Goal: Transaction & Acquisition: Purchase product/service

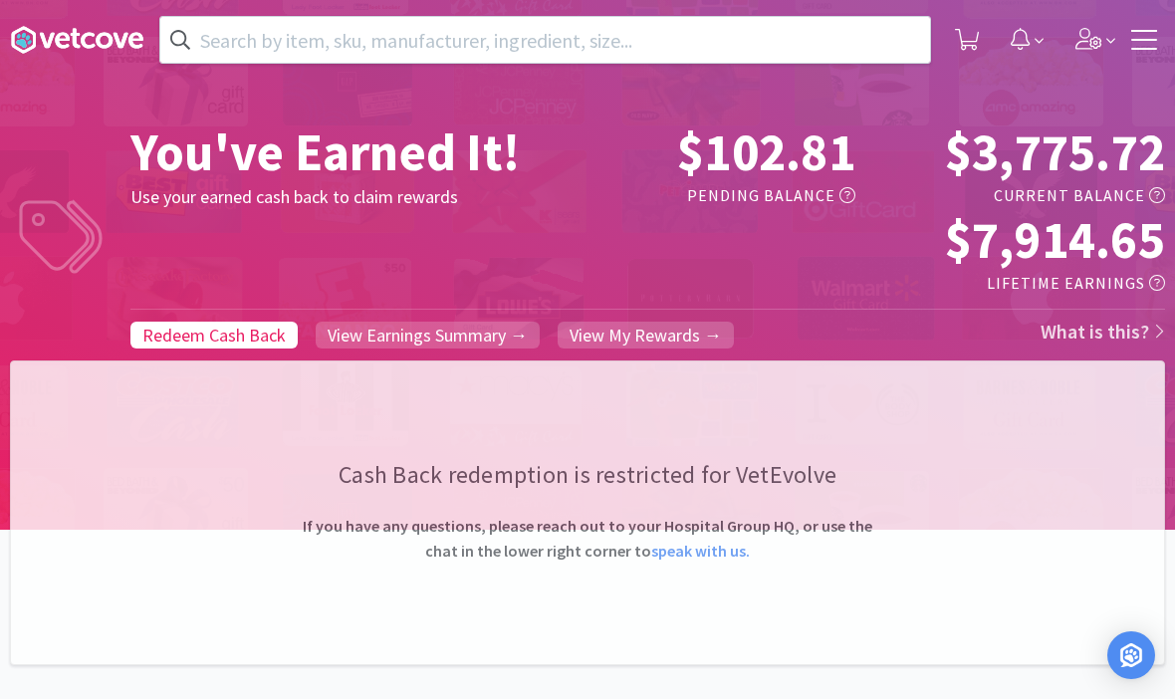
click at [428, 60] on input "text" at bounding box center [544, 40] width 769 height 46
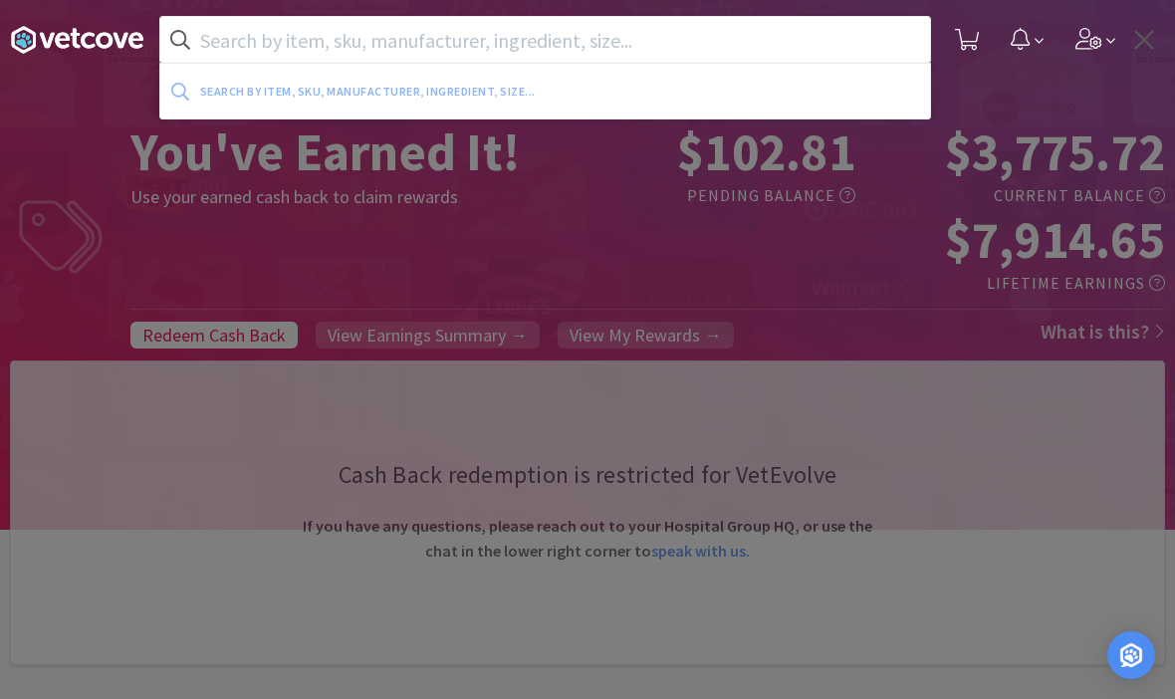
click at [471, 79] on div "Search by item, sku, manufacturer, ingredient, size..." at bounding box center [463, 91] width 527 height 31
click at [539, 49] on input "text" at bounding box center [544, 40] width 769 height 46
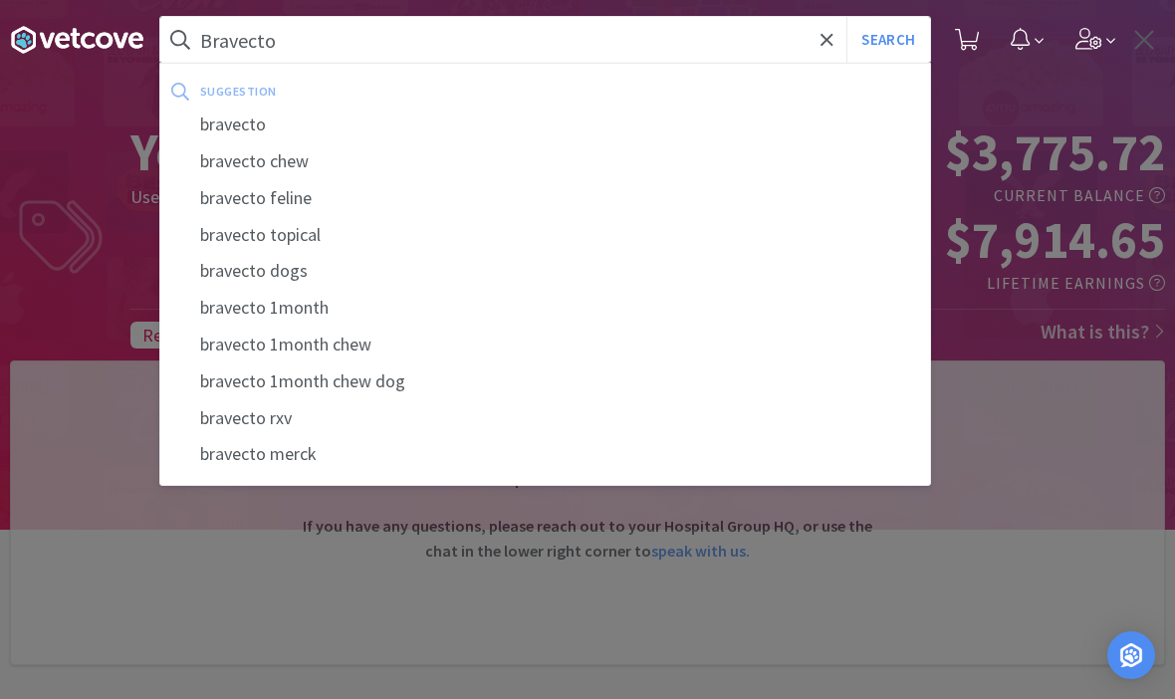
type input "Bravecto"
click at [887, 40] on button "Search" at bounding box center [887, 40] width 83 height 46
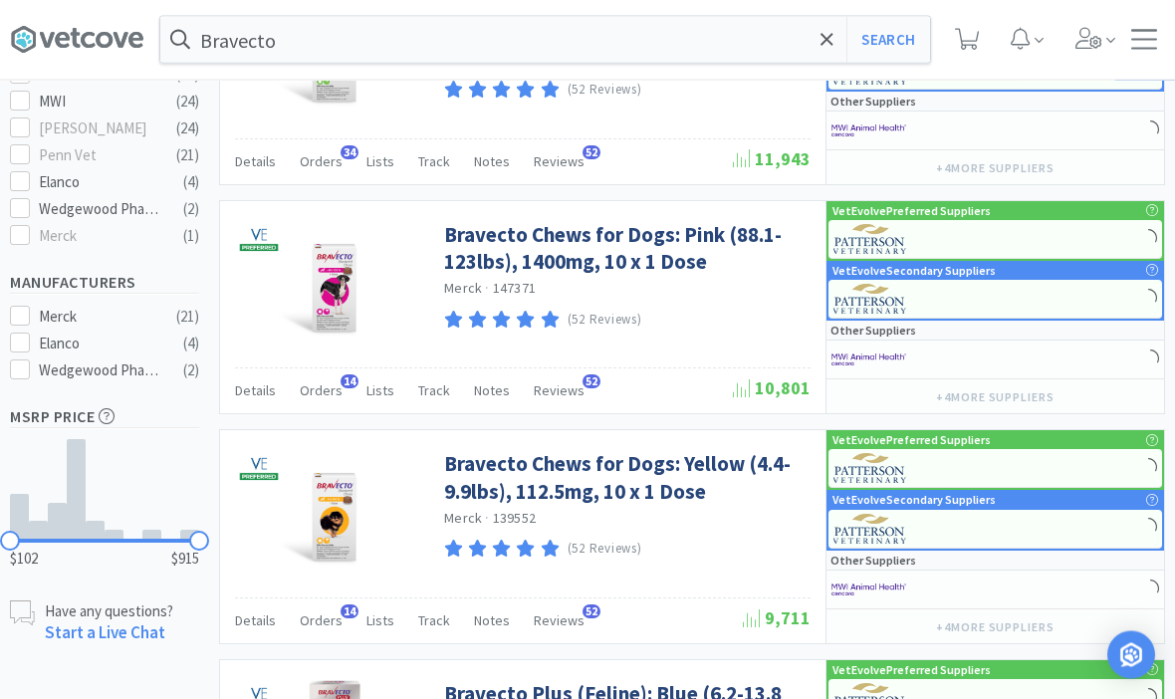
scroll to position [700, 0]
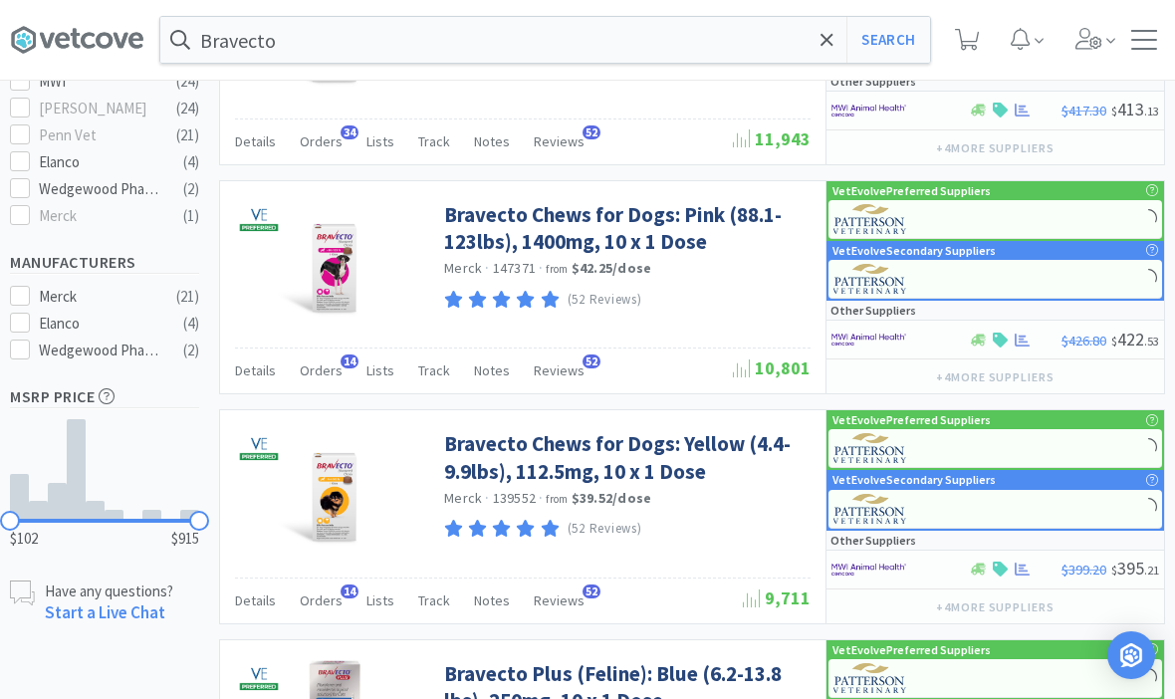
click at [553, 461] on link "Bravecto Chews for Dogs: Yellow (4.4-9.9lbs), 112.5mg, 10 x 1 Dose" at bounding box center [624, 457] width 361 height 55
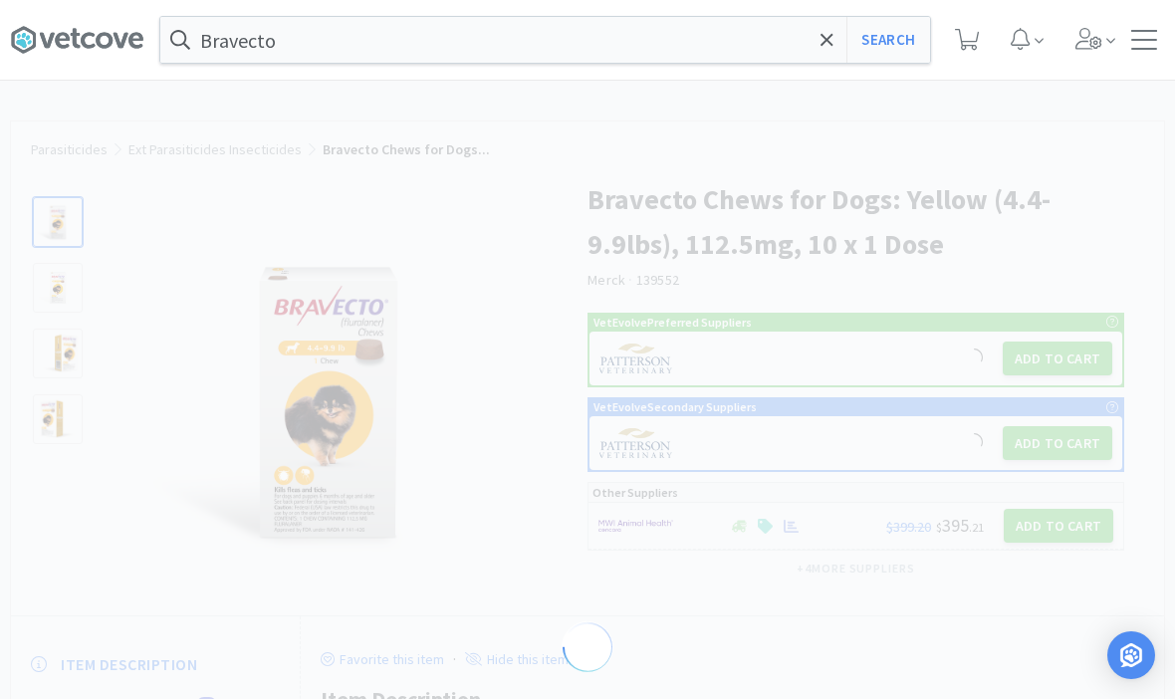
select select "82855"
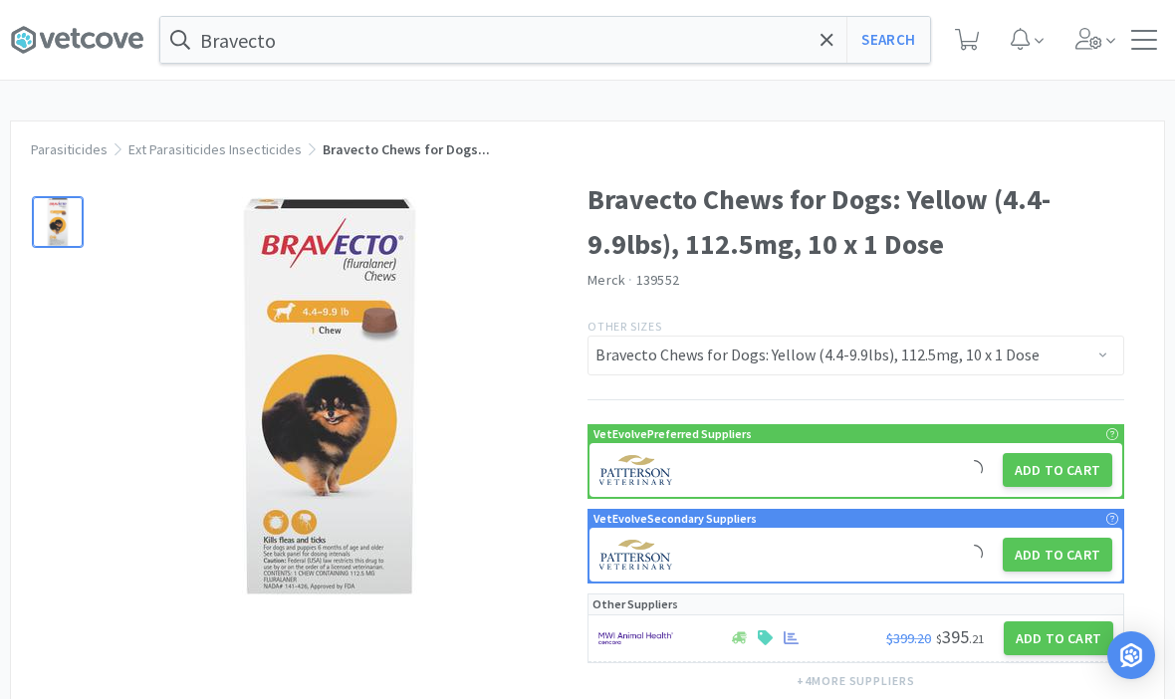
click at [1059, 468] on button "Add to Cart" at bounding box center [1056, 470] width 109 height 34
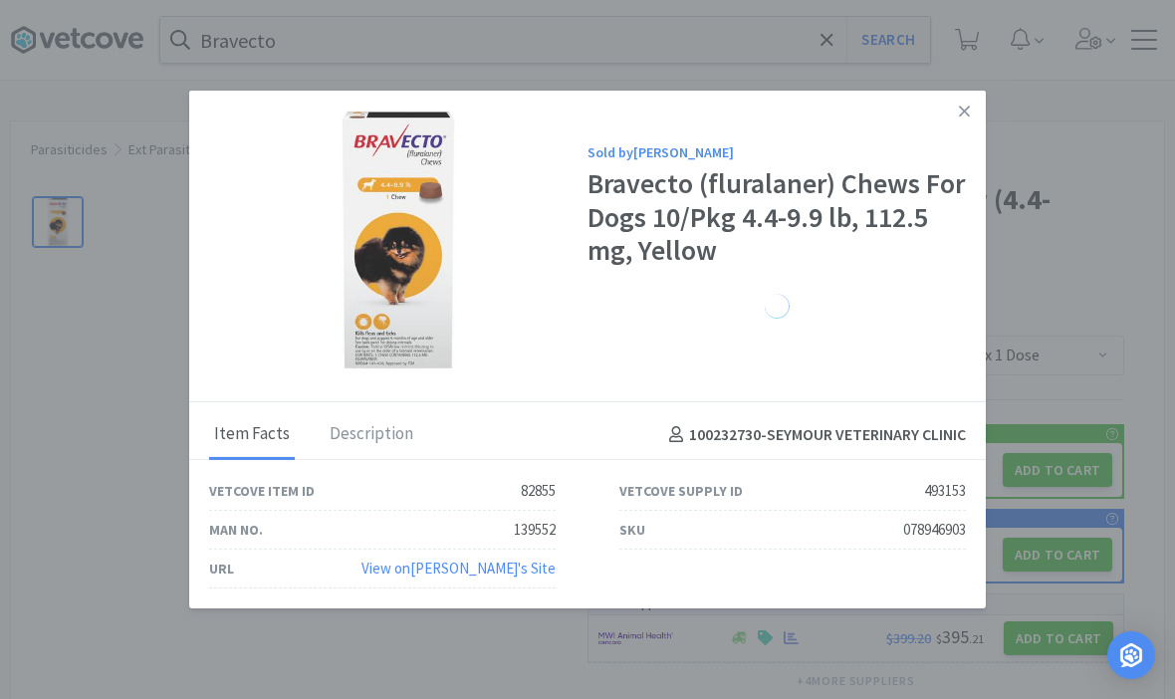
select select "1"
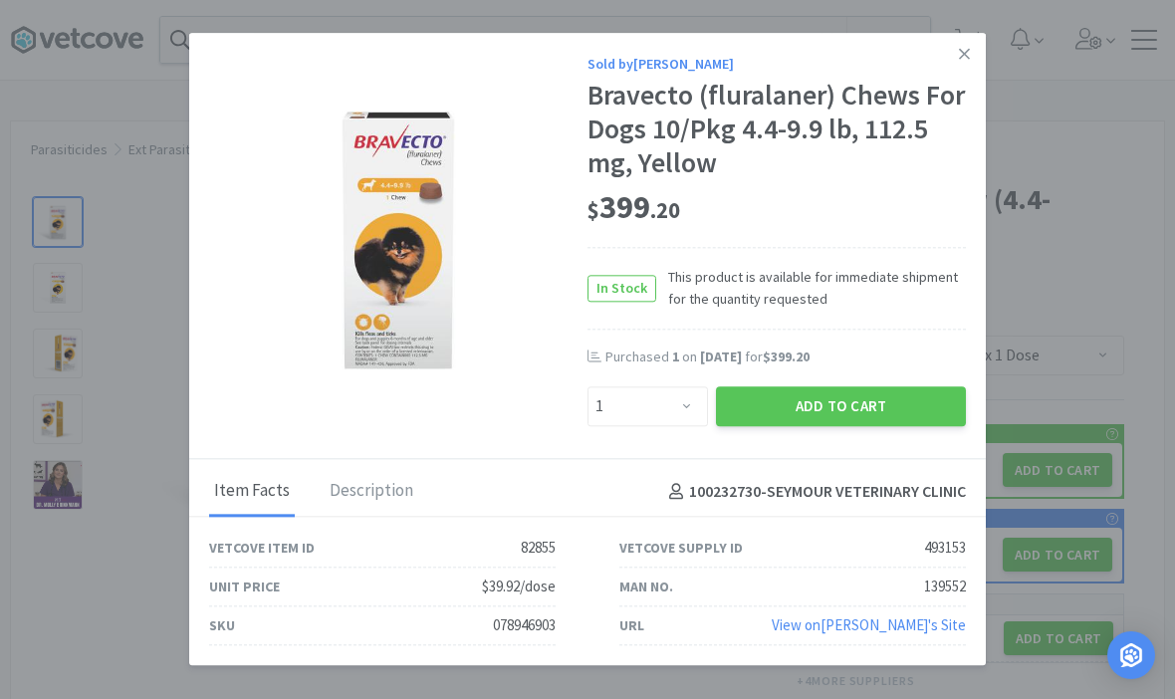
click at [845, 426] on button "Add to Cart" at bounding box center [841, 406] width 250 height 40
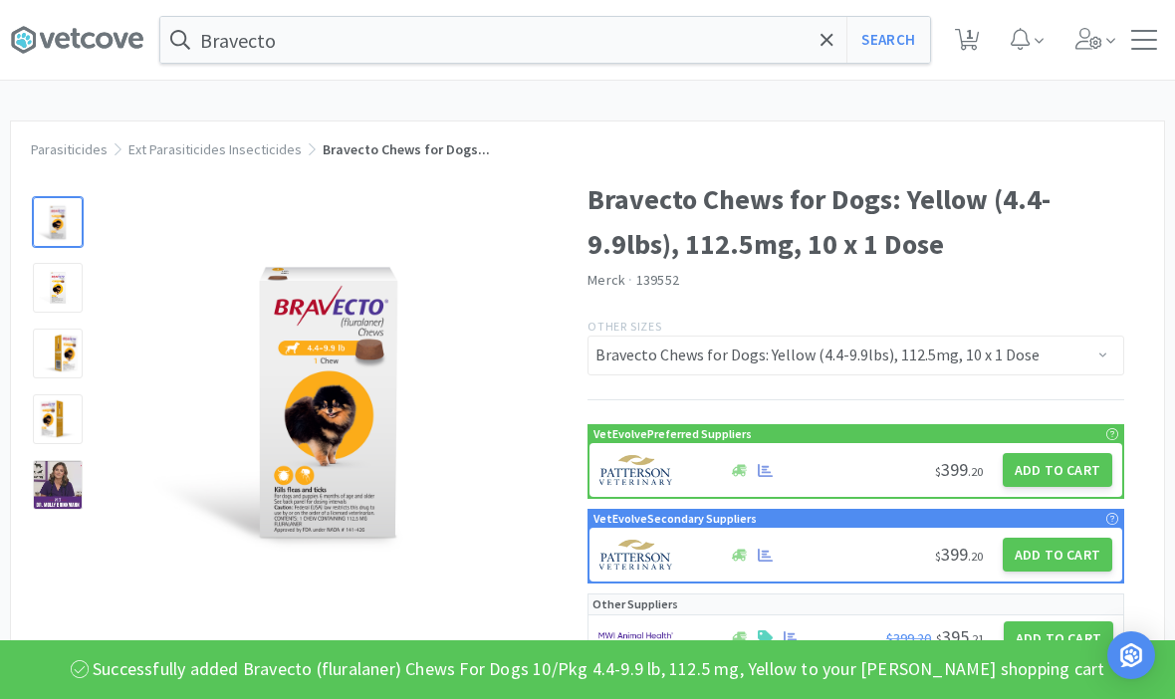
click at [971, 35] on span "1" at bounding box center [969, 34] width 7 height 80
select select "1"
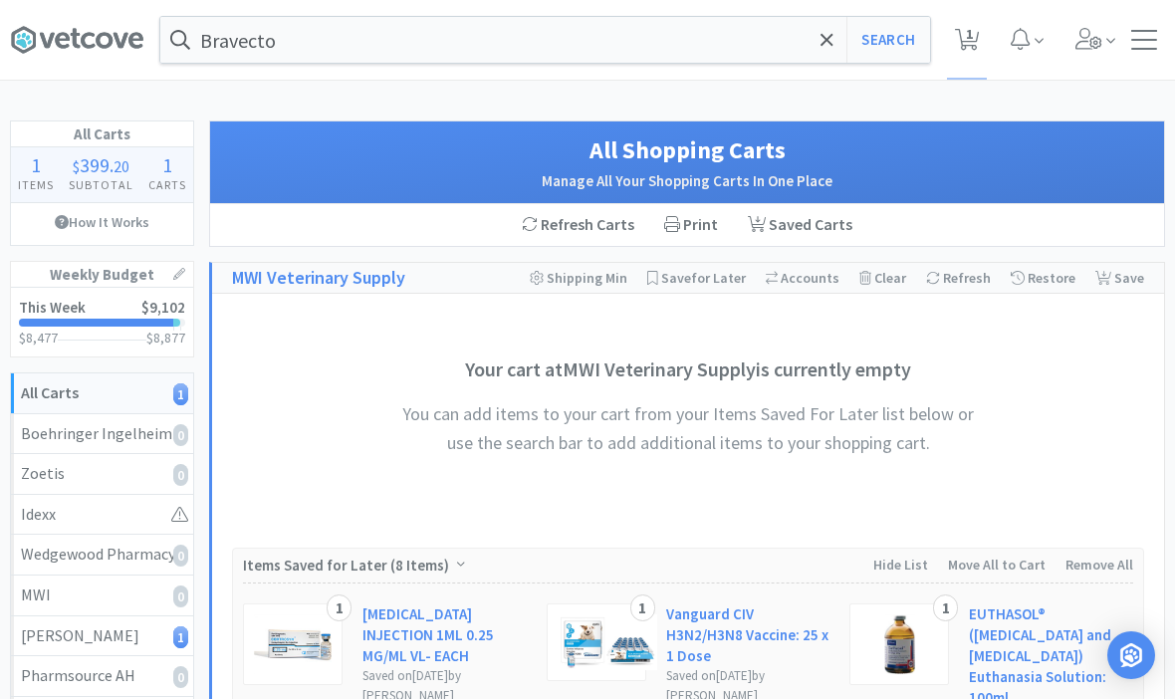
click at [1140, 51] on div "Bravecto Search Orders Shopping Discuss Discuss 1 1" at bounding box center [587, 40] width 1155 height 80
click at [1149, 53] on div "Bravecto Search Orders Shopping Discuss Discuss 1 1" at bounding box center [587, 40] width 1155 height 80
click at [1152, 37] on div at bounding box center [1144, 40] width 26 height 20
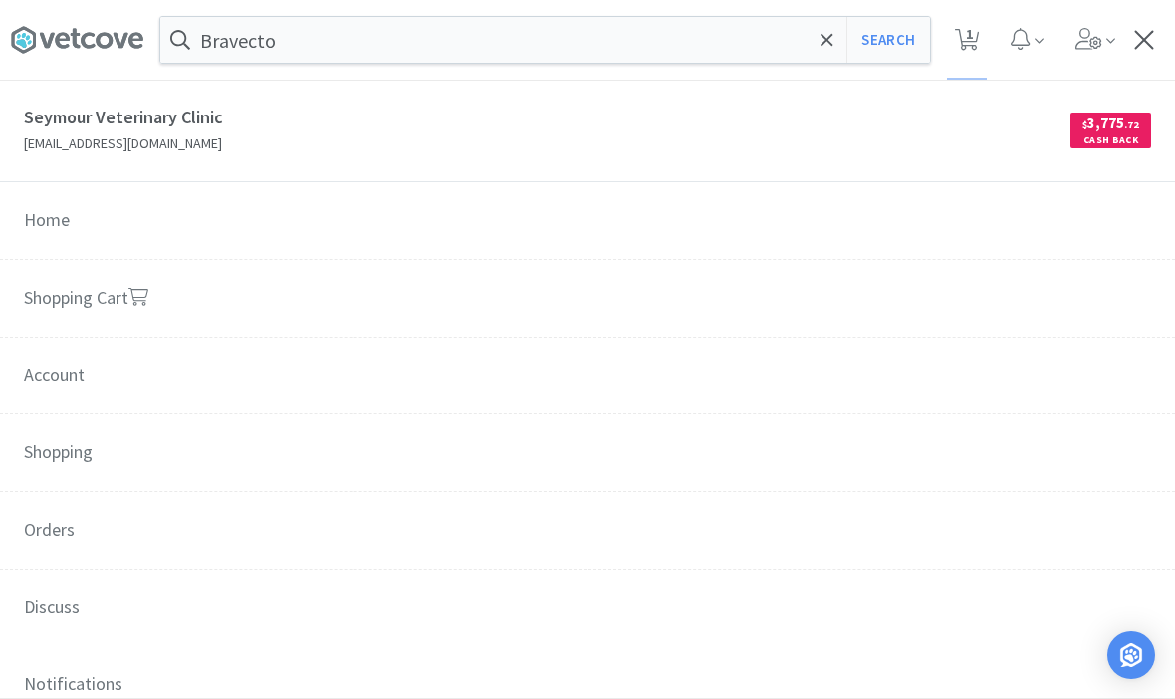
click at [836, 49] on span at bounding box center [826, 40] width 23 height 42
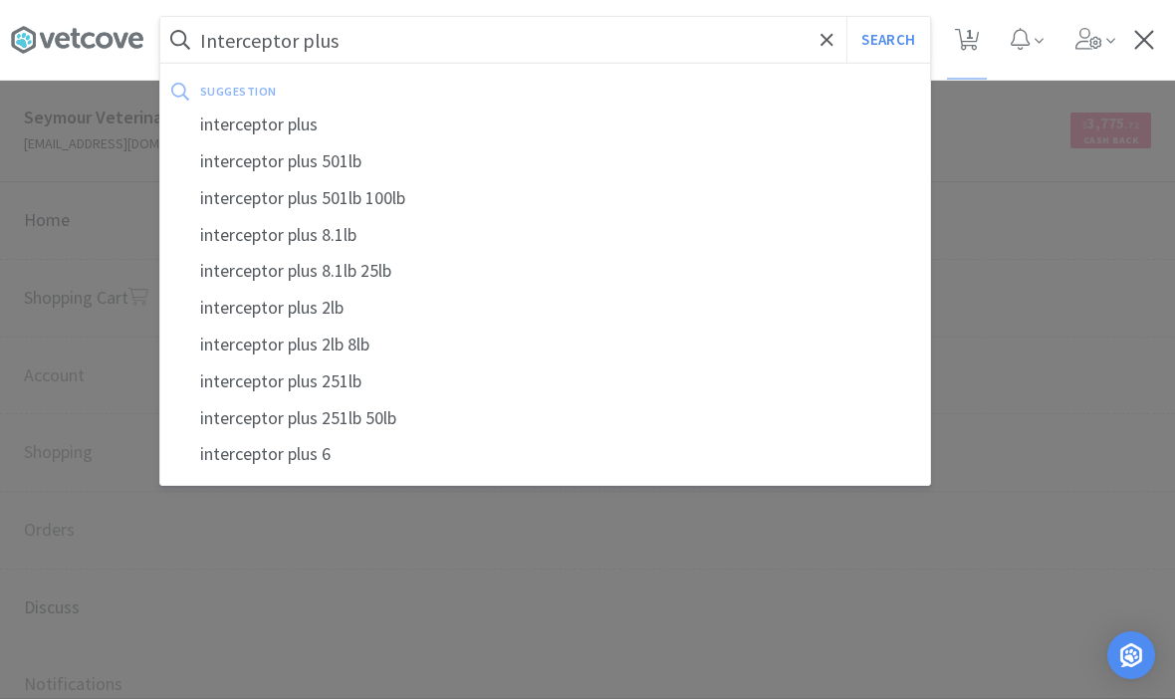
type input "Interceptor plus"
click at [887, 40] on button "Search" at bounding box center [887, 40] width 83 height 46
select select "1"
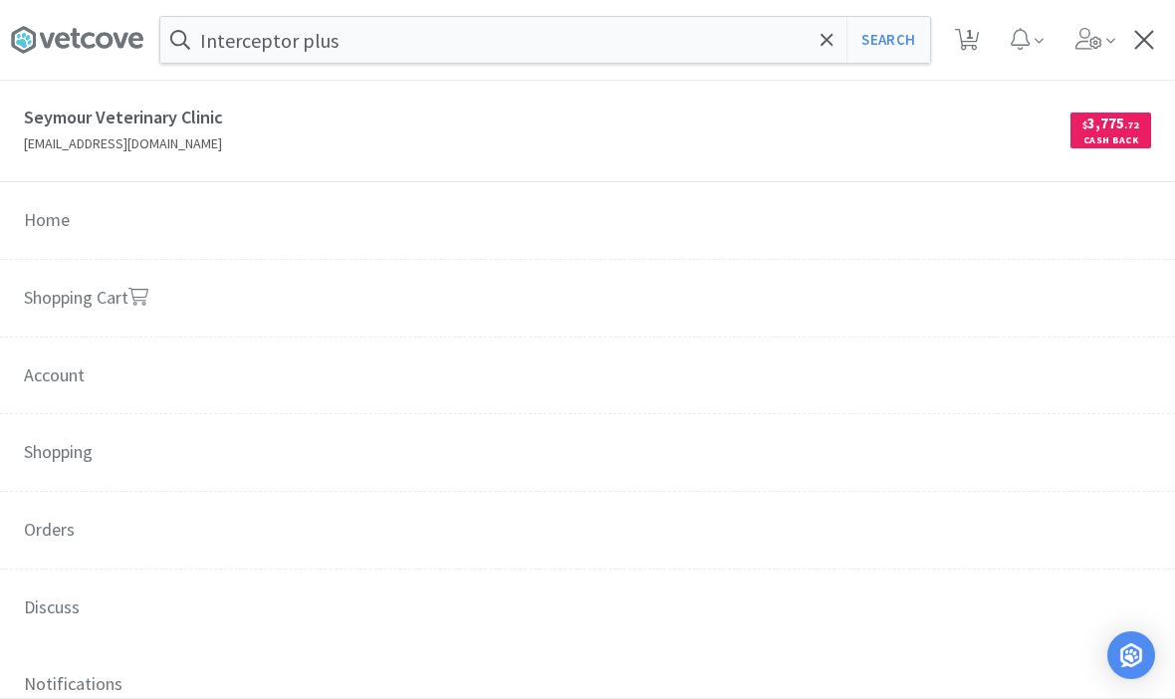
click at [1135, 37] on div at bounding box center [1144, 40] width 26 height 20
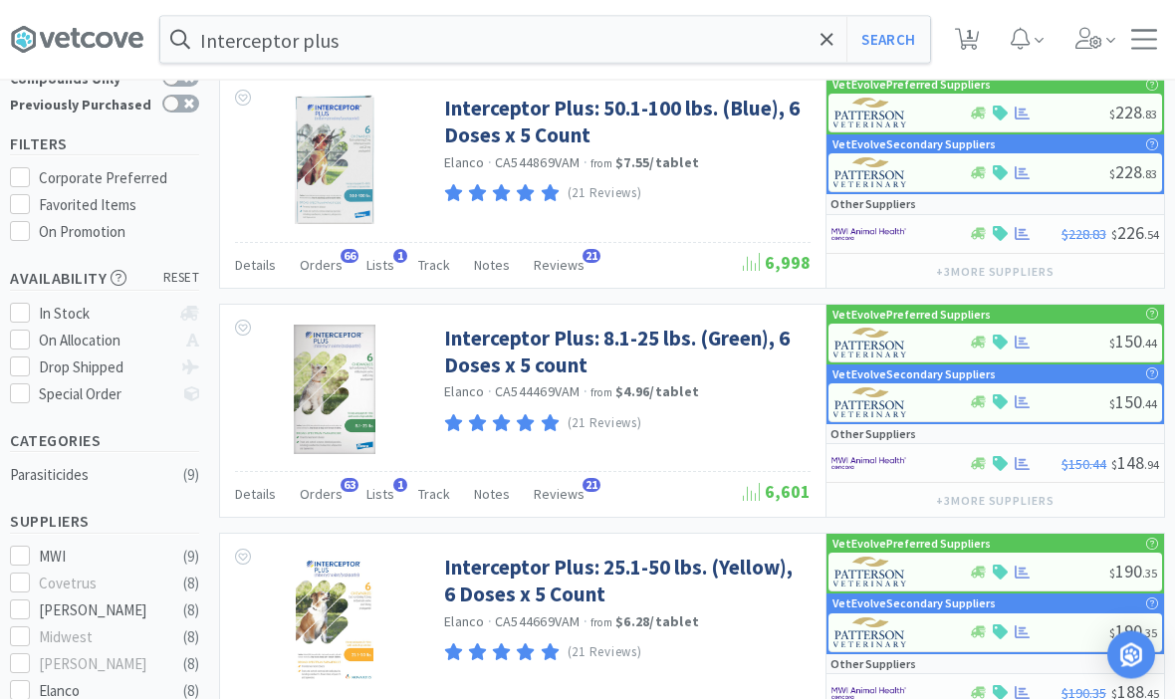
scroll to position [119, 0]
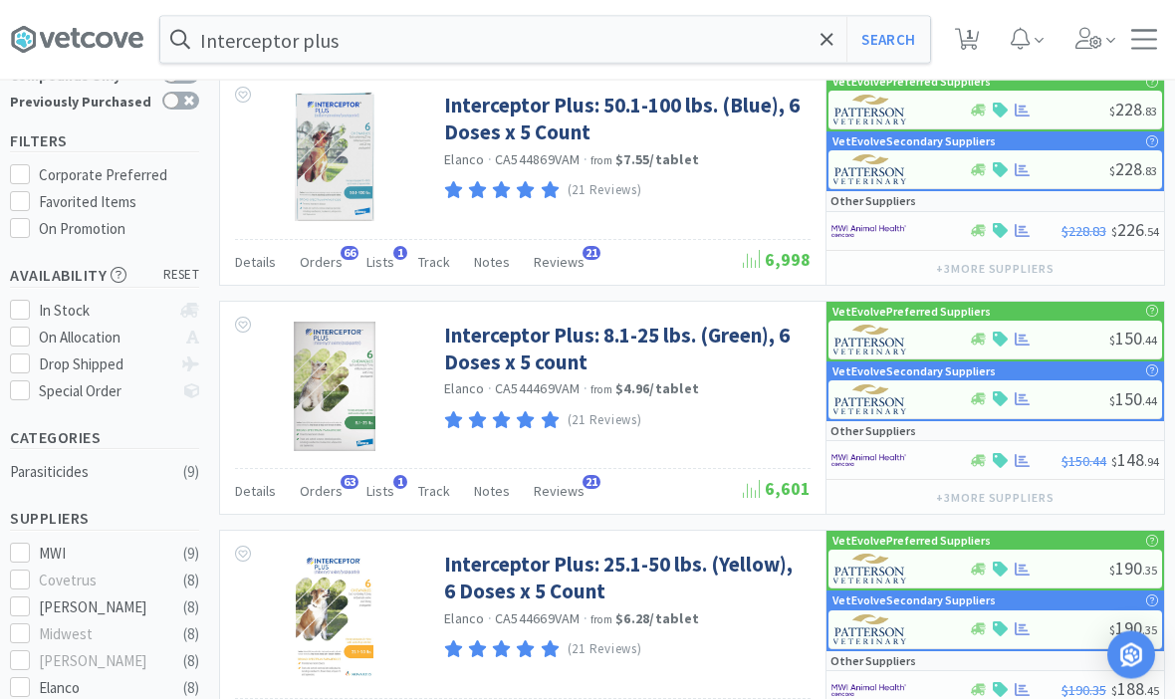
click at [340, 478] on span "63" at bounding box center [349, 483] width 18 height 14
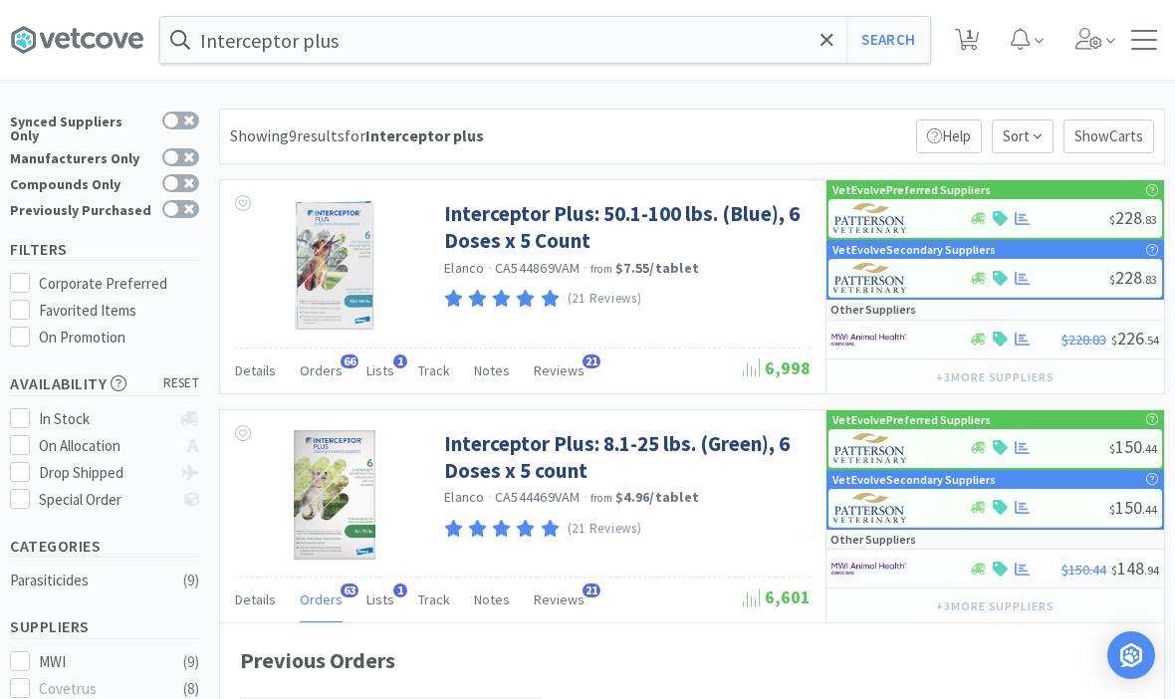
scroll to position [0, 0]
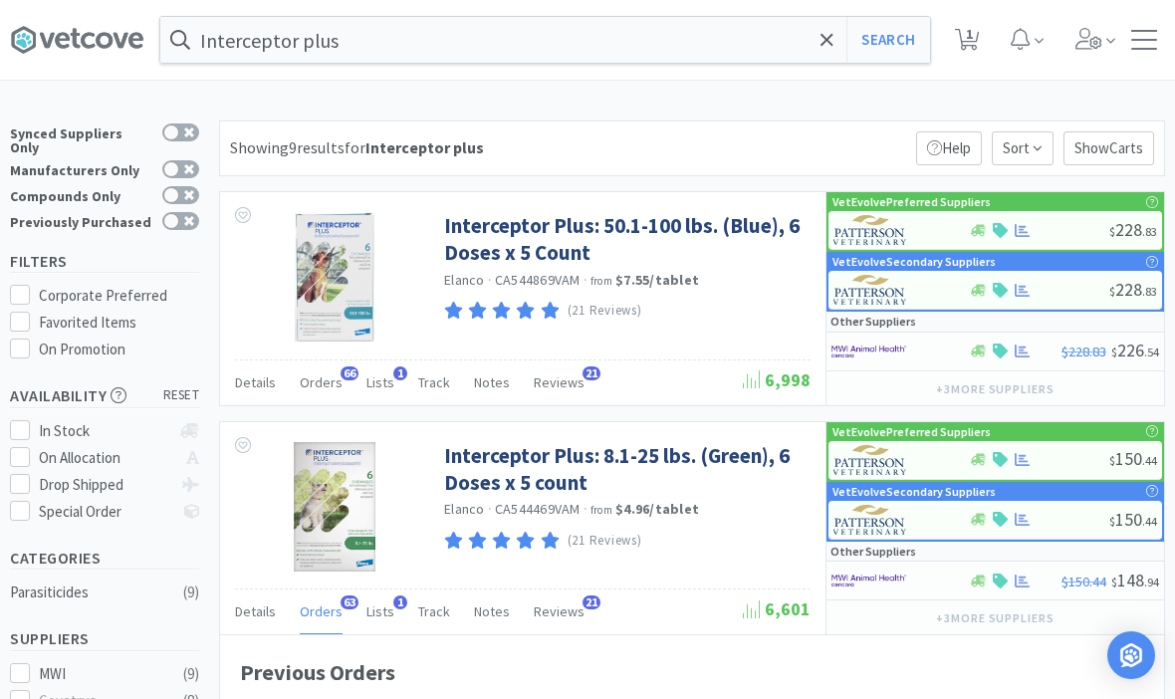
click at [723, 460] on link "Interceptor Plus: 8.1-25 lbs. (Green), 6 Doses x 5 count" at bounding box center [624, 469] width 361 height 55
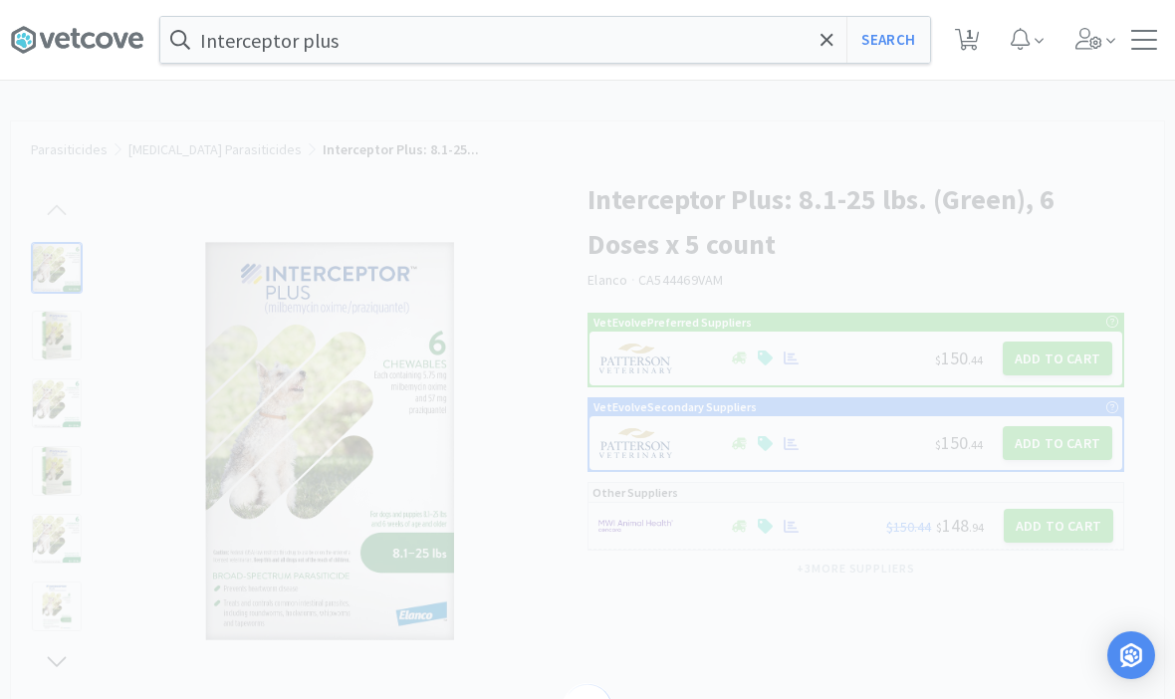
select select "155730"
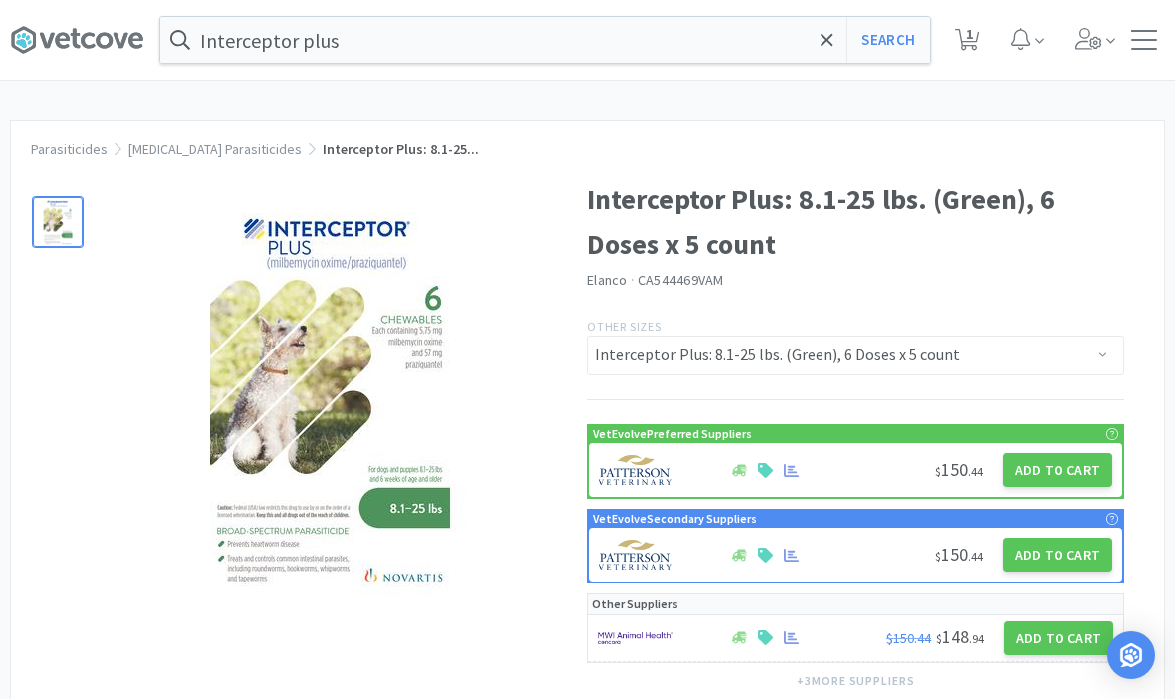
click at [1055, 484] on button "Add to Cart" at bounding box center [1056, 470] width 109 height 34
select select "1"
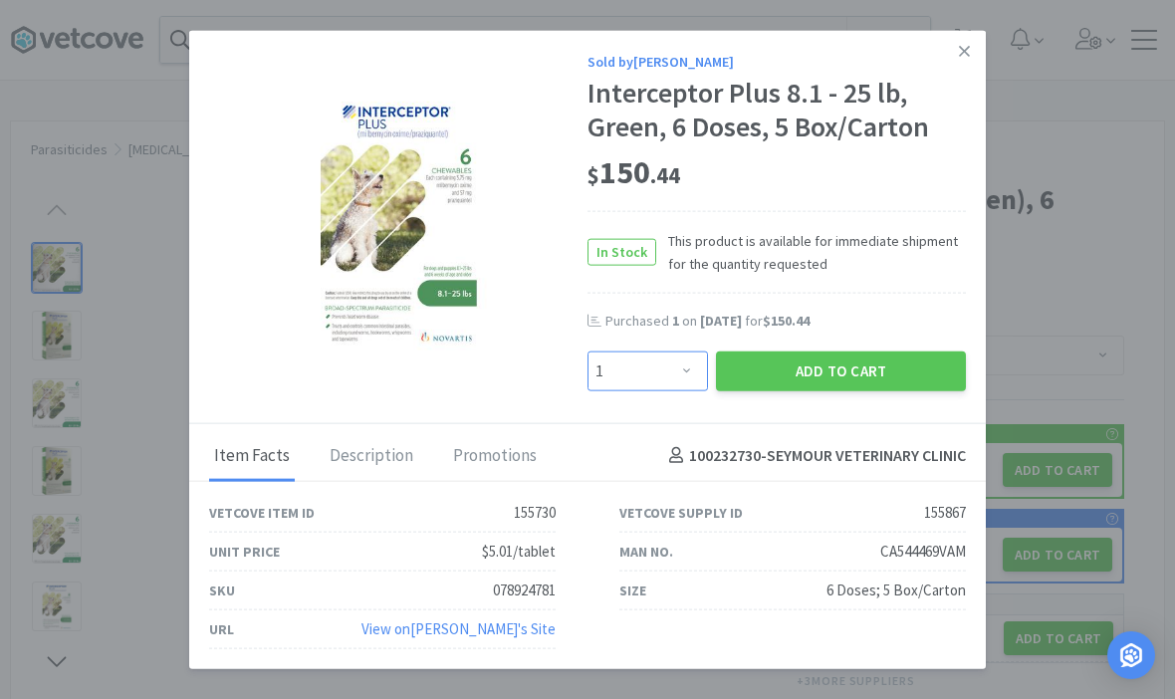
click at [675, 387] on select "Enter Quantity 1 2 3 4 5 6 7 8 9 10 11 12 13 14 15 16 17 18 19 20 Enter Quantity" at bounding box center [647, 370] width 120 height 40
click at [862, 376] on button "Add to Cart" at bounding box center [841, 370] width 250 height 40
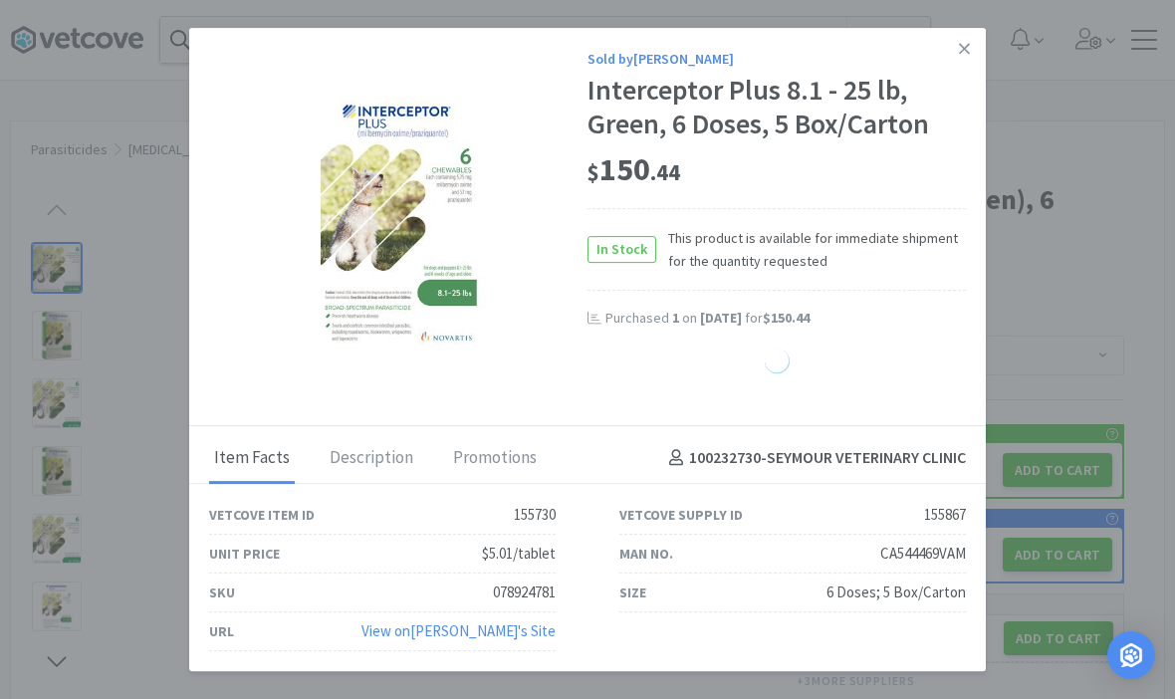
select select "1"
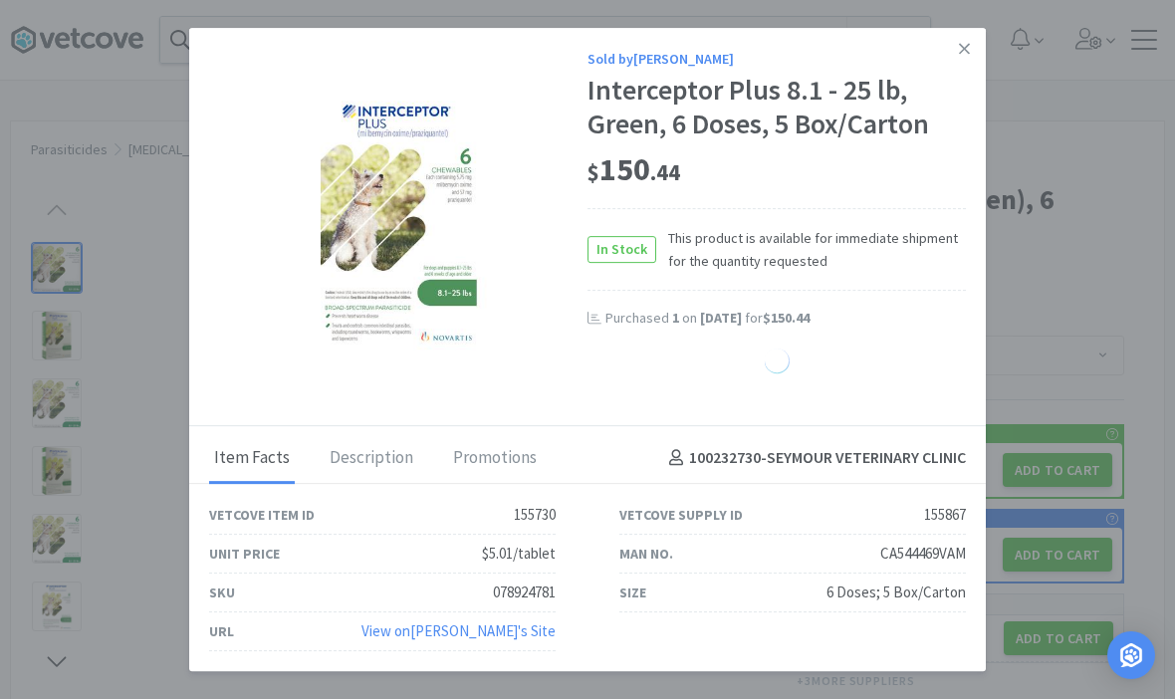
select select "1"
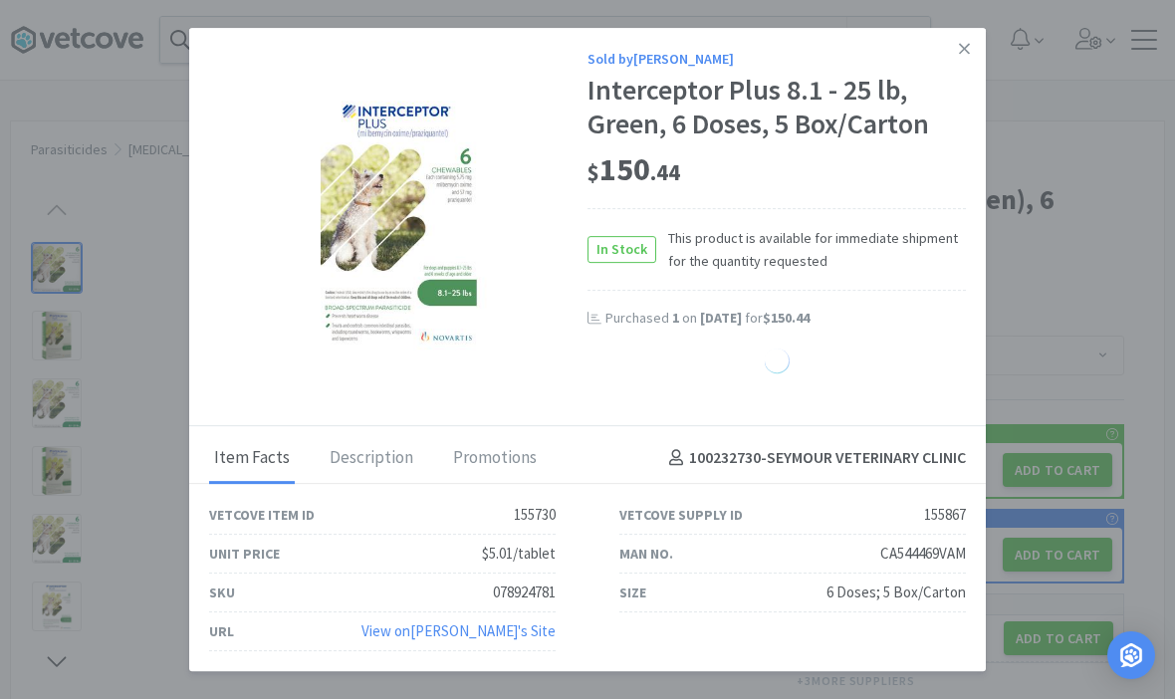
select select "1"
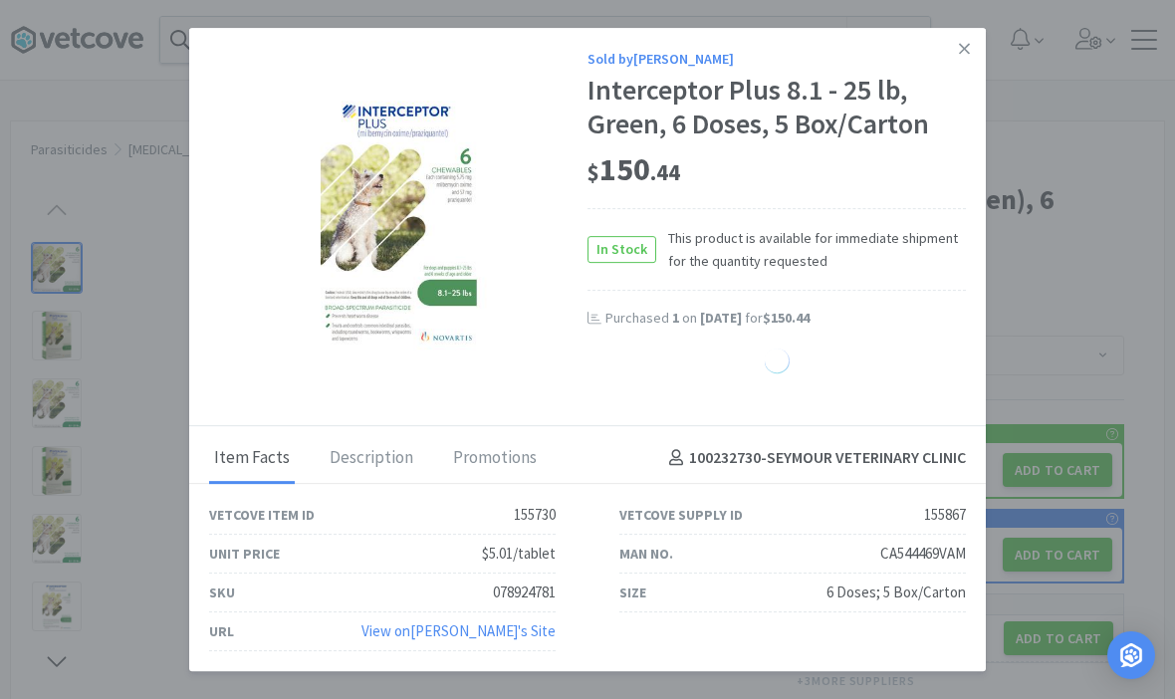
select select "1"
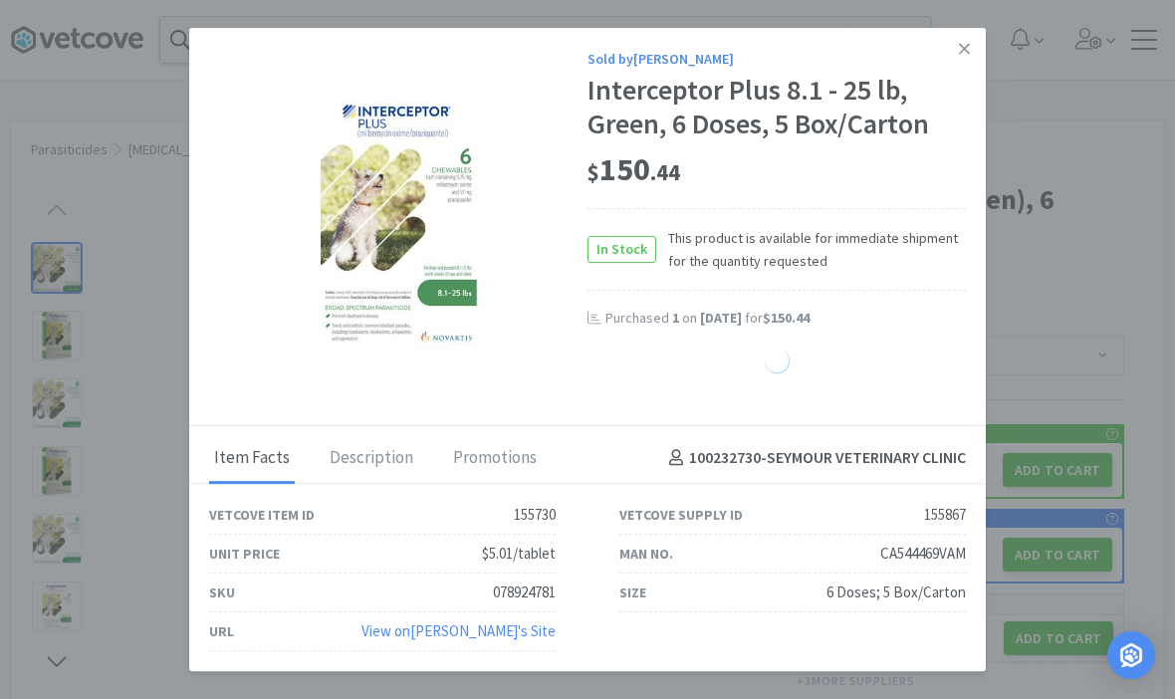
select select "1"
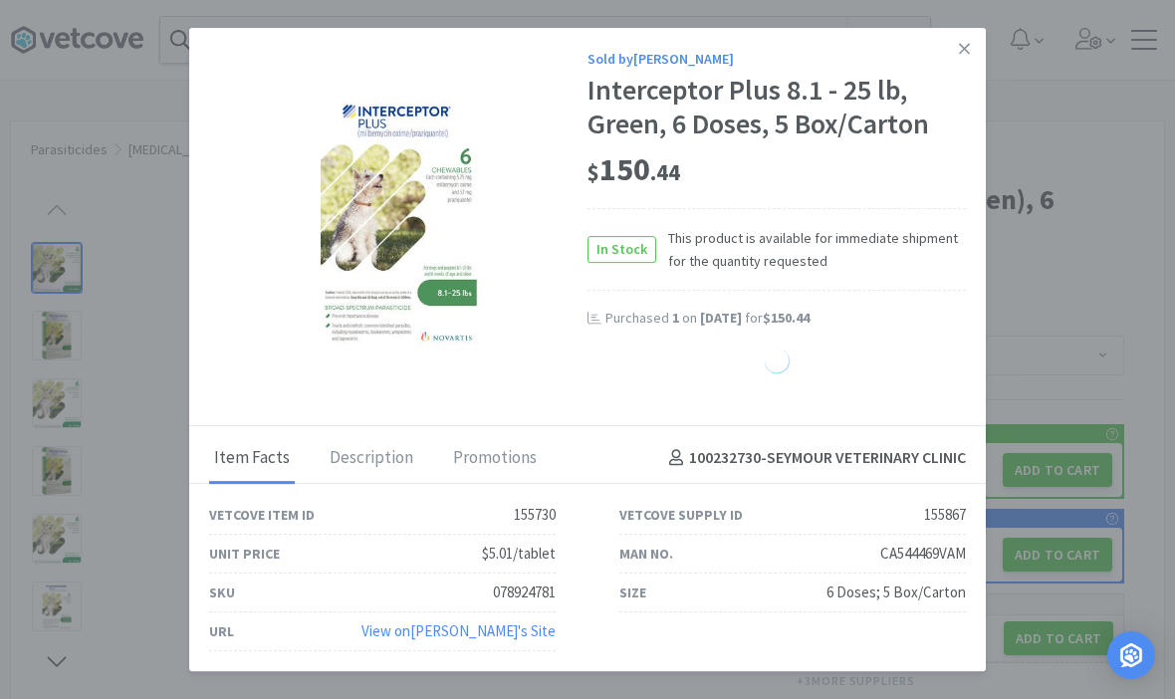
select select "1"
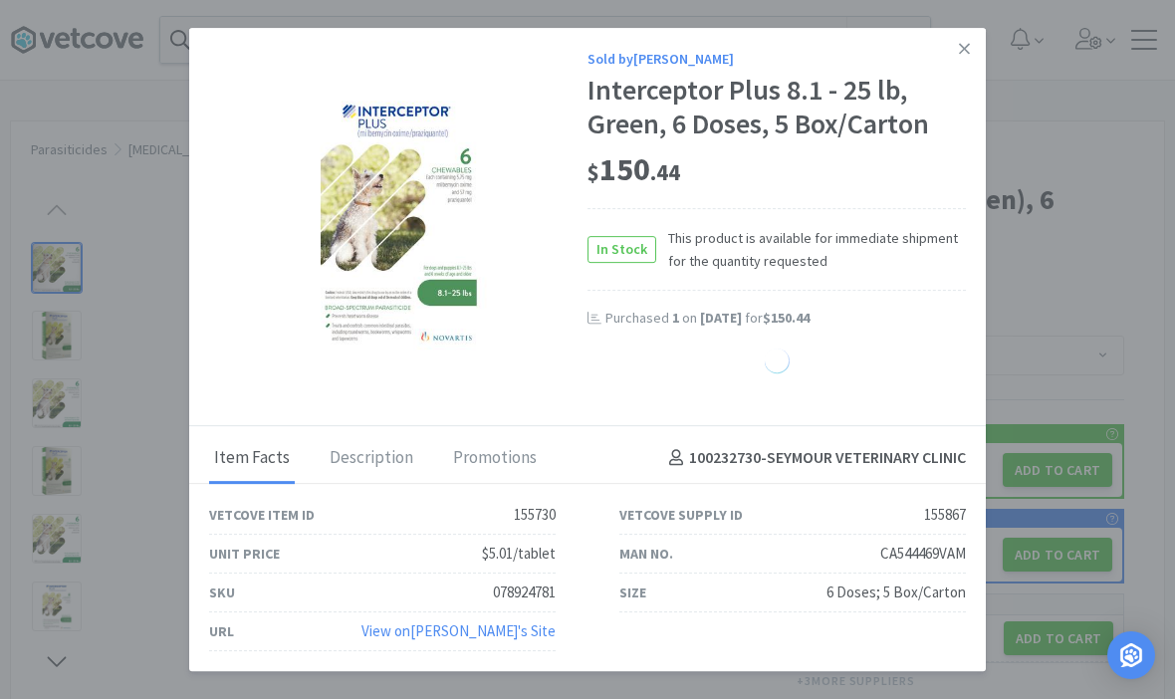
select select "1"
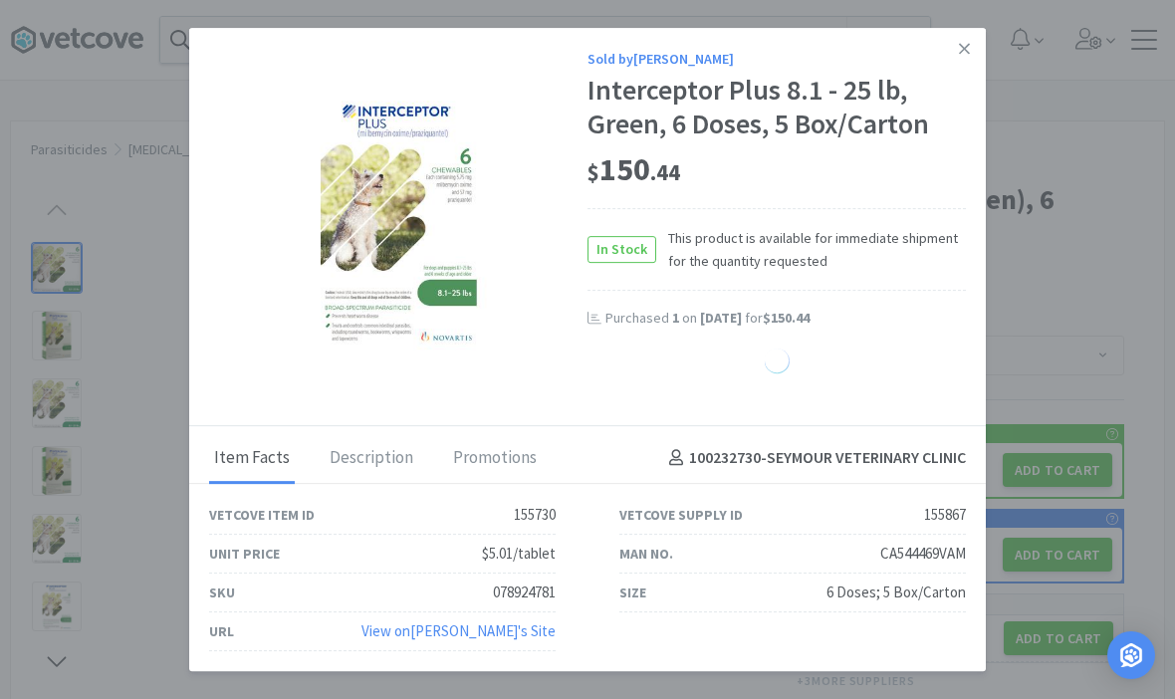
select select "1"
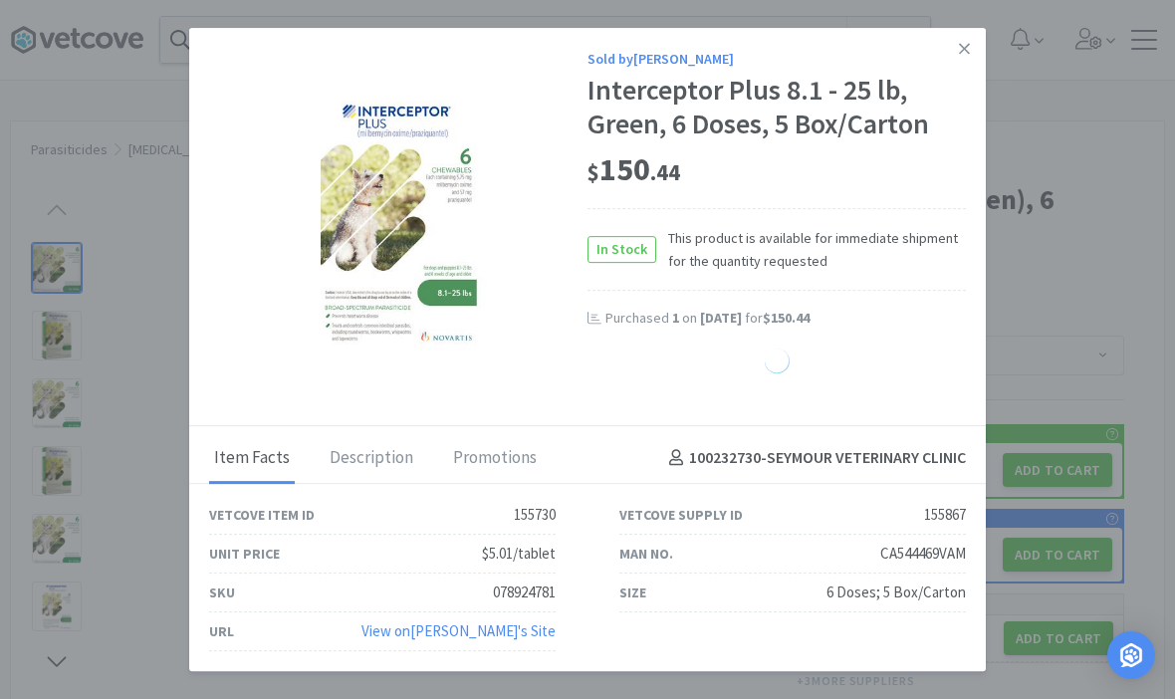
select select "1"
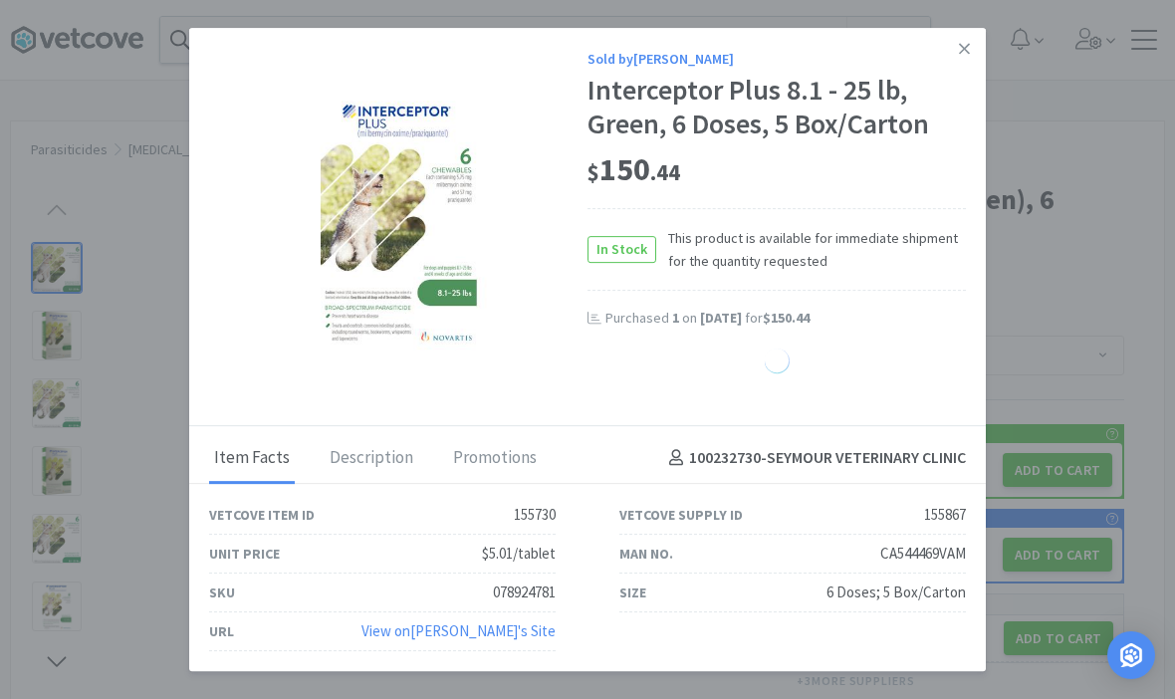
select select "1"
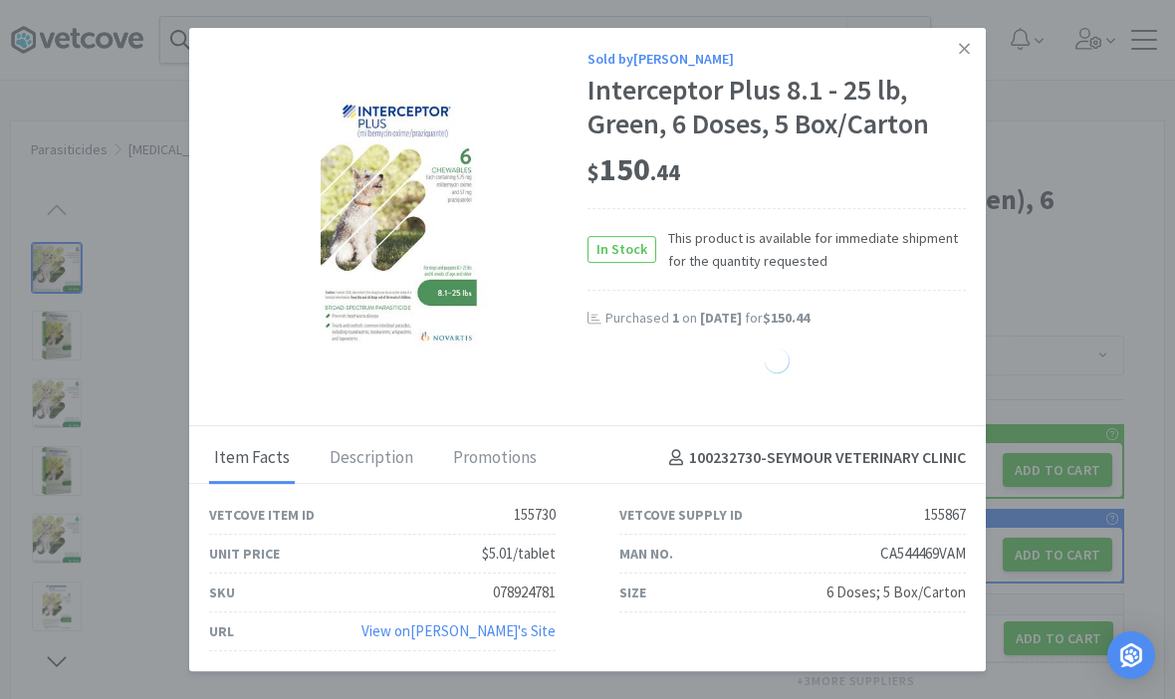
select select "1"
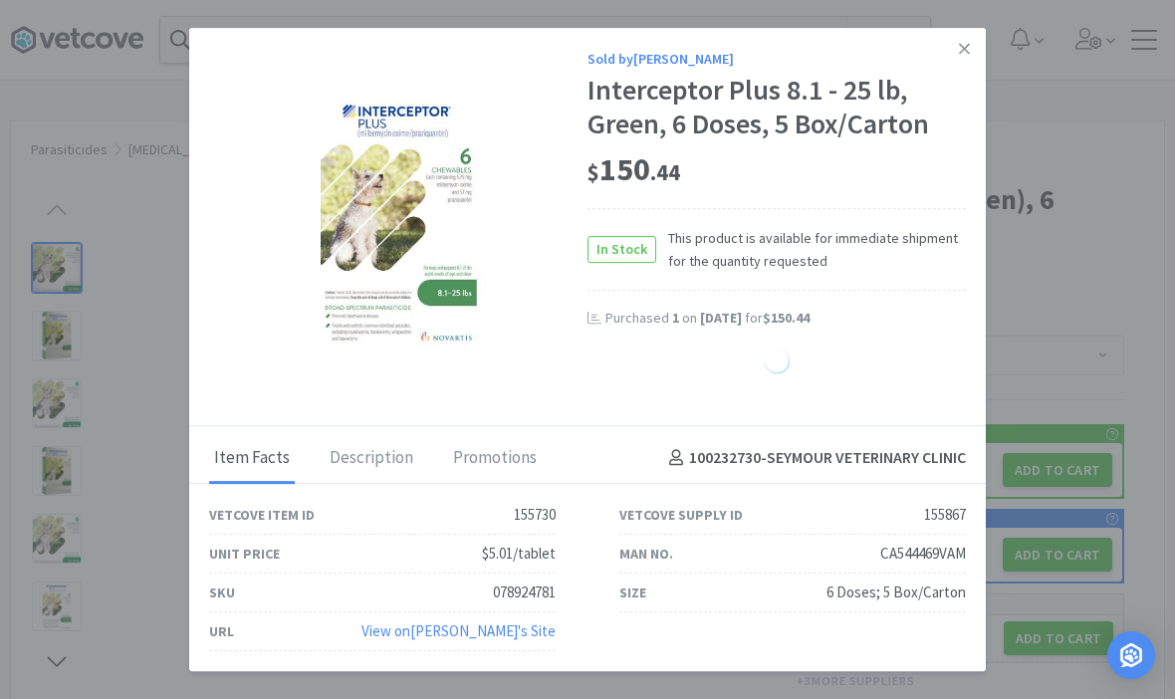
select select "1"
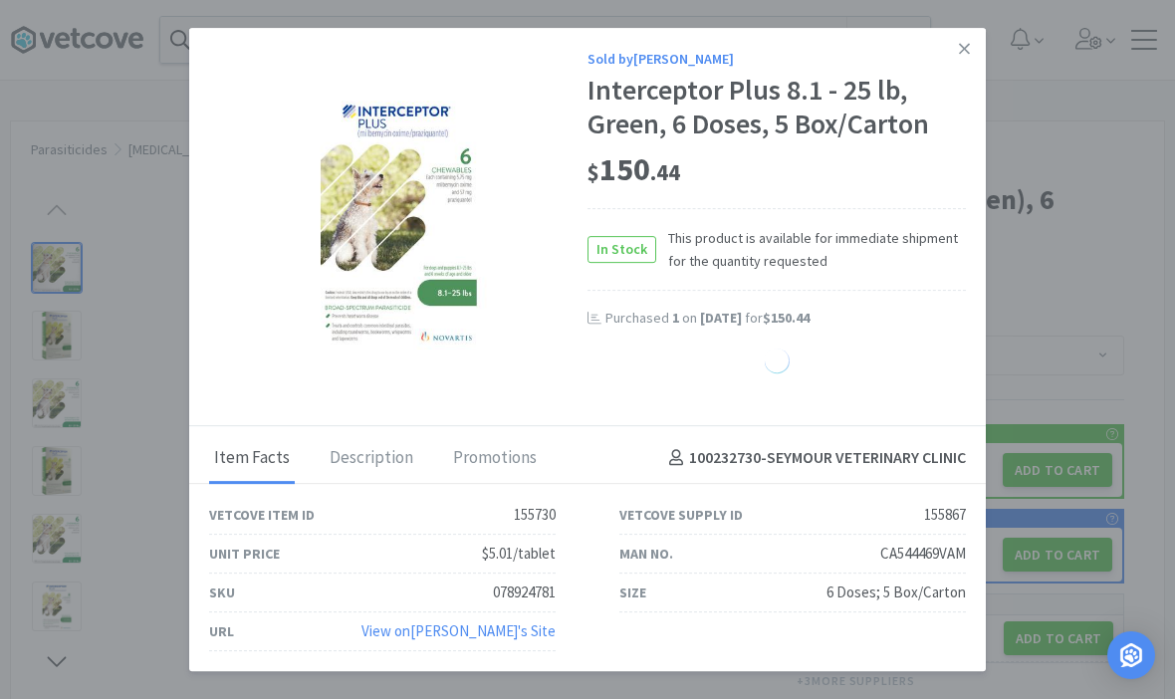
select select "1"
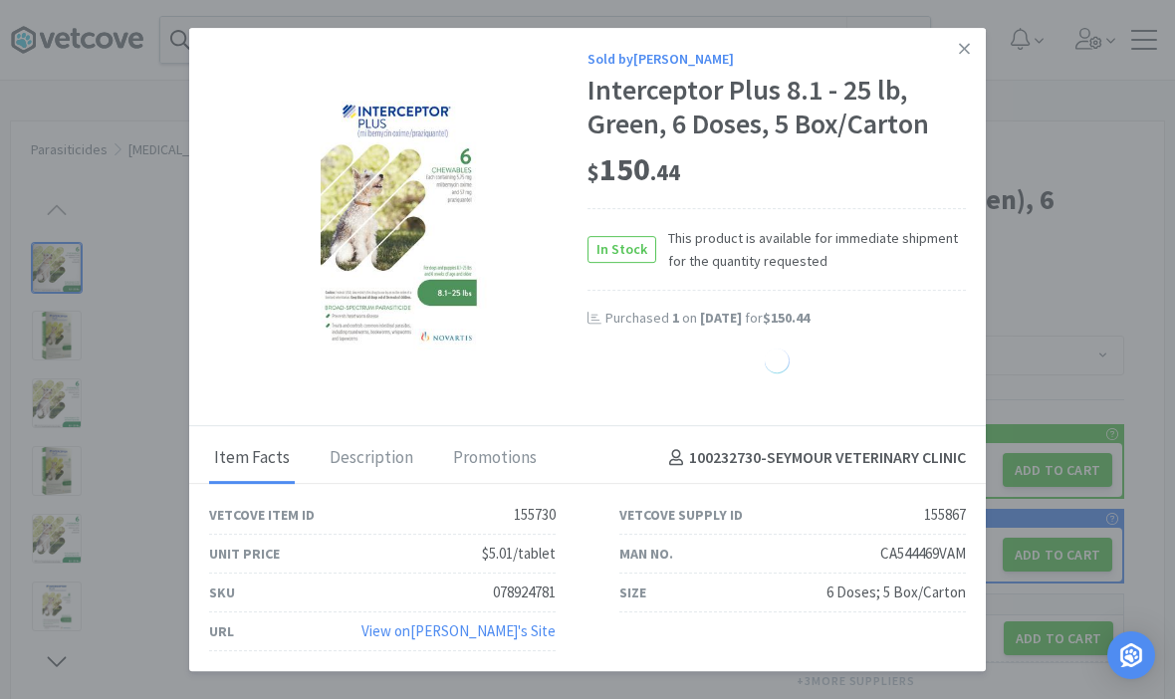
select select "1"
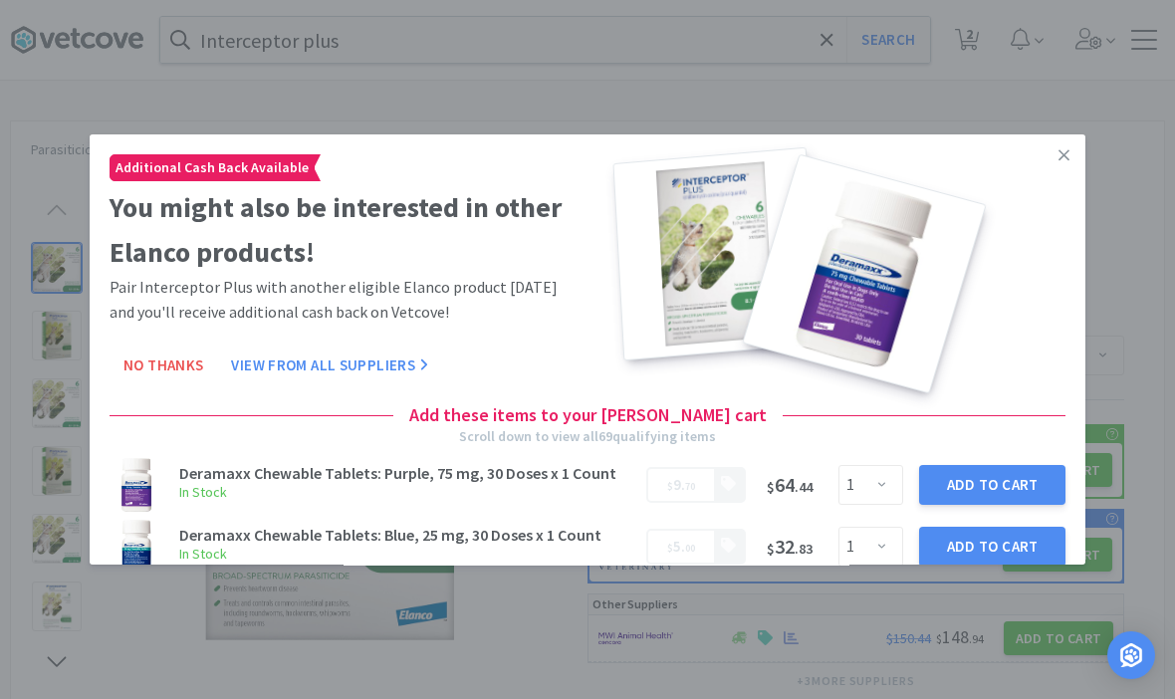
click at [1069, 162] on link at bounding box center [1063, 155] width 35 height 43
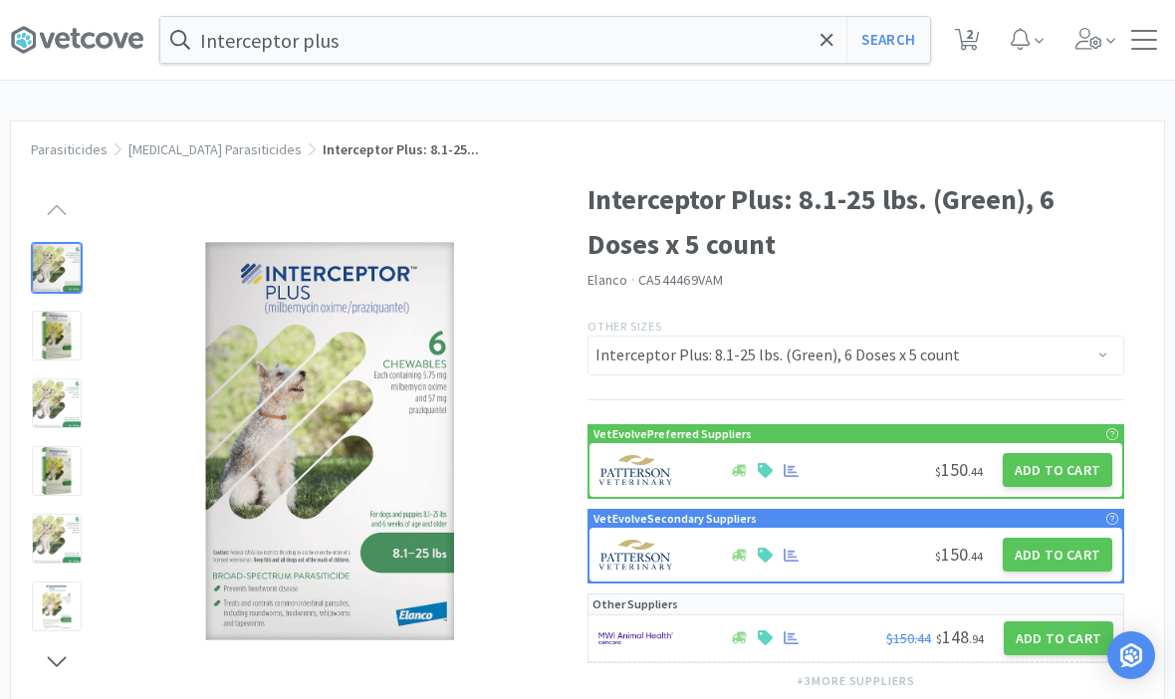
click at [967, 44] on span "2" at bounding box center [969, 34] width 7 height 80
select select "1"
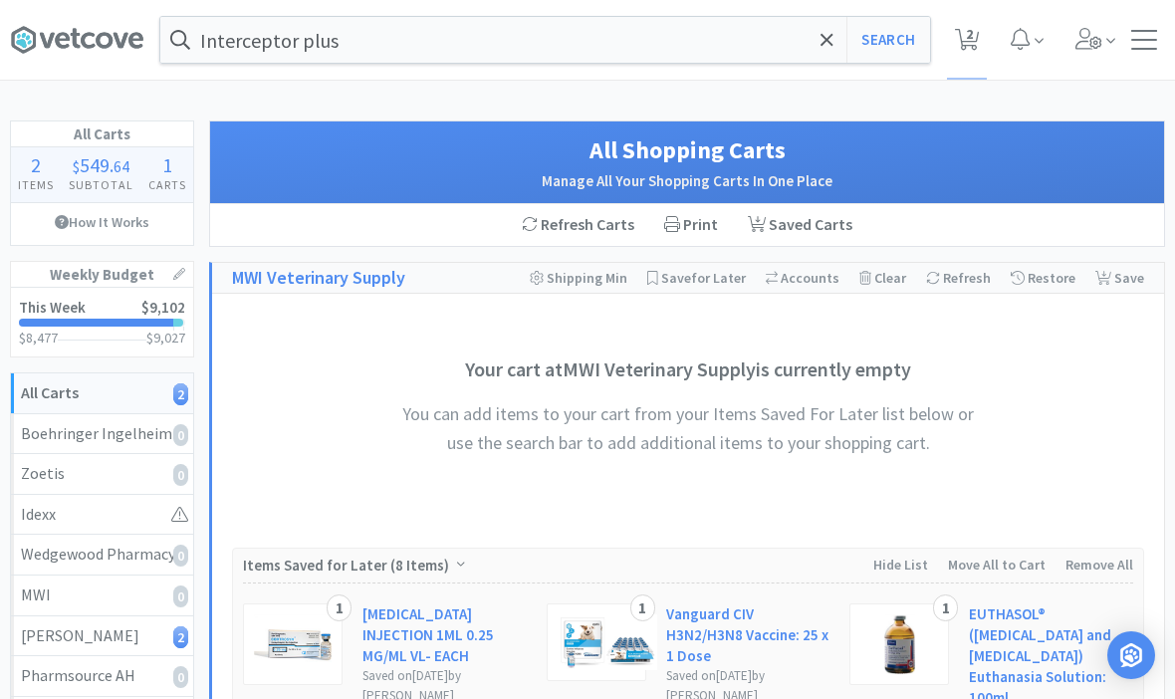
click at [838, 48] on input "Interceptor plus" at bounding box center [544, 40] width 769 height 46
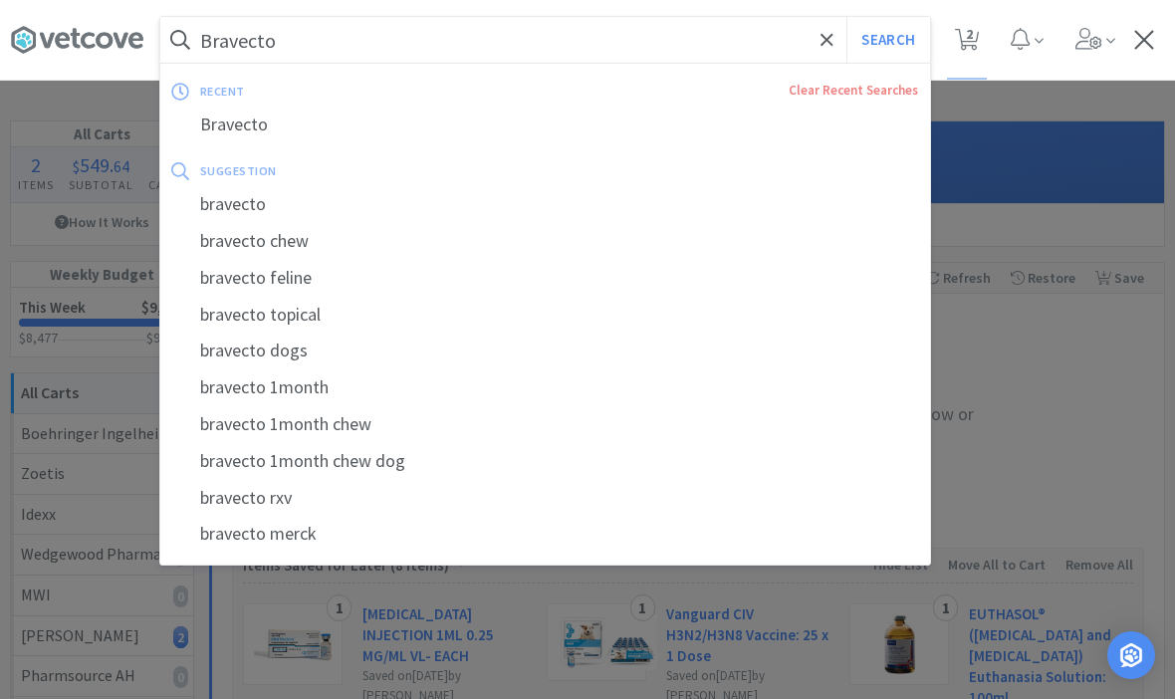
type input "Bravecto"
click at [887, 40] on button "Search" at bounding box center [887, 40] width 83 height 46
select select "1"
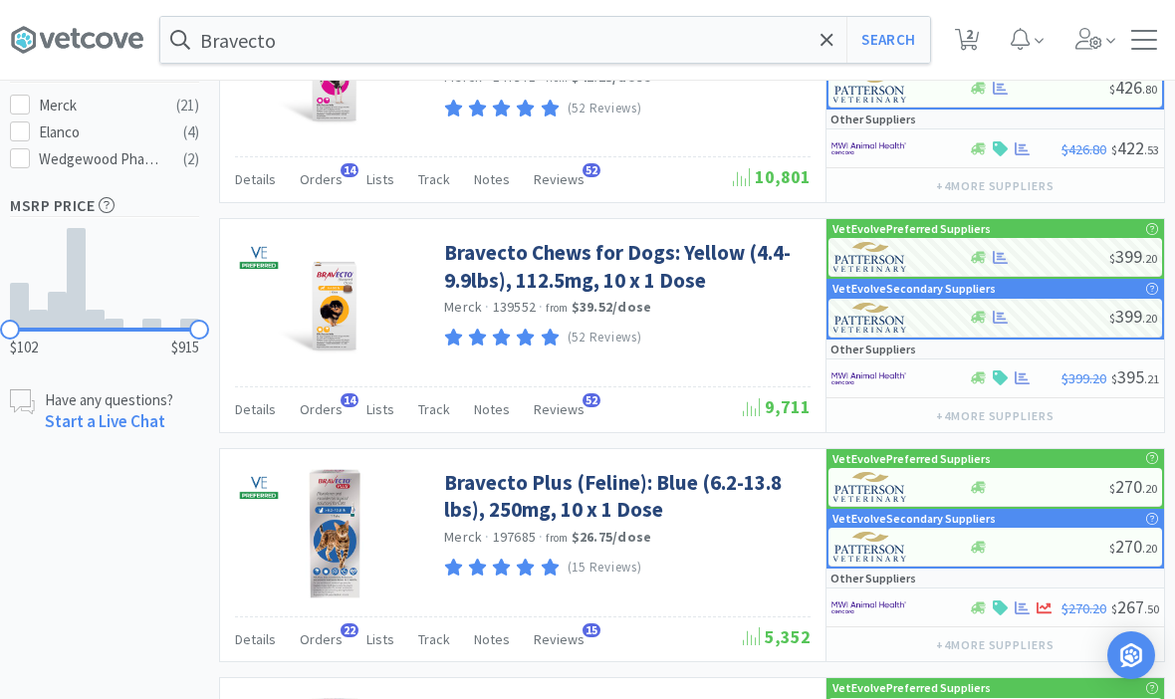
scroll to position [890, 0]
click at [525, 258] on link "Bravecto Chews for Dogs: Yellow (4.4-9.9lbs), 112.5mg, 10 x 1 Dose" at bounding box center [624, 267] width 361 height 55
select select "82855"
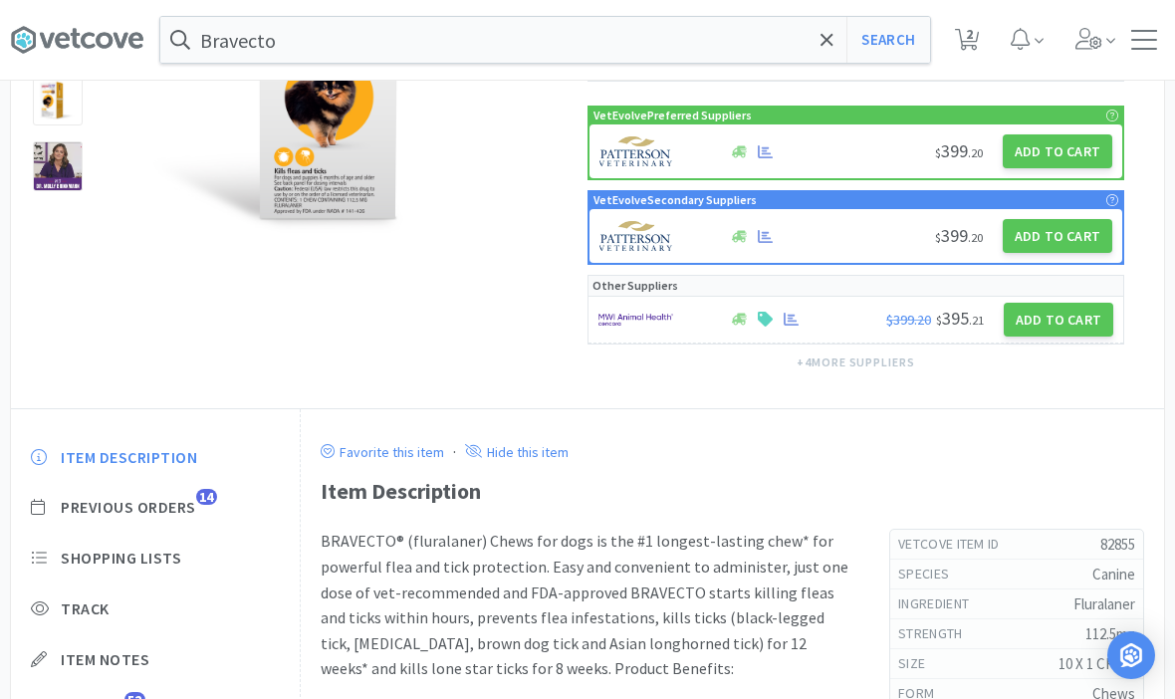
scroll to position [324, 0]
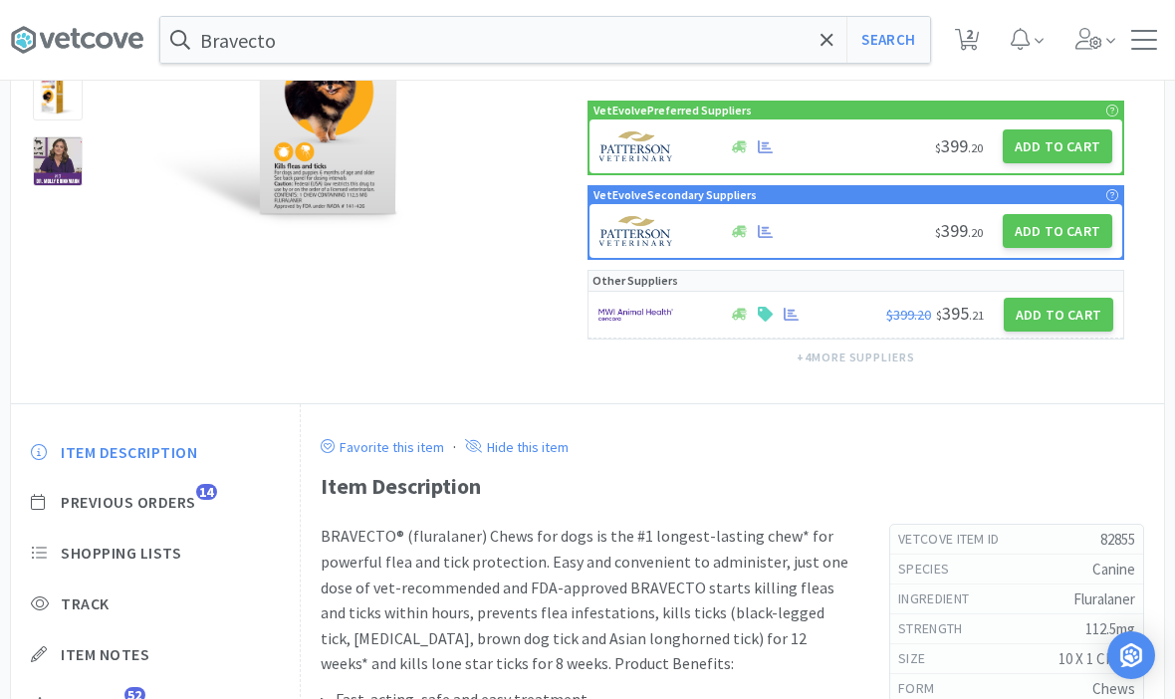
click at [160, 483] on div "Item Description Previous Orders 14 Shopping Lists Track Item Notes Reviews 52" at bounding box center [155, 593] width 289 height 343
click at [109, 508] on span "Previous Orders" at bounding box center [128, 502] width 135 height 21
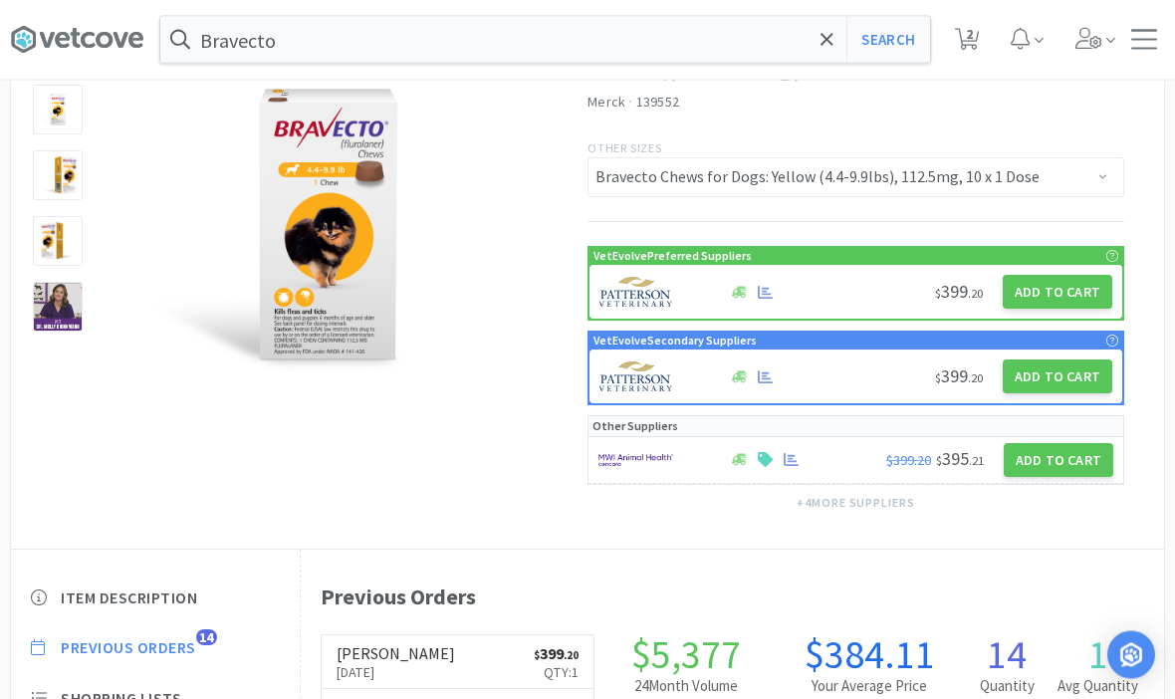
scroll to position [178, 0]
click at [973, 44] on icon at bounding box center [967, 40] width 25 height 22
select select "1"
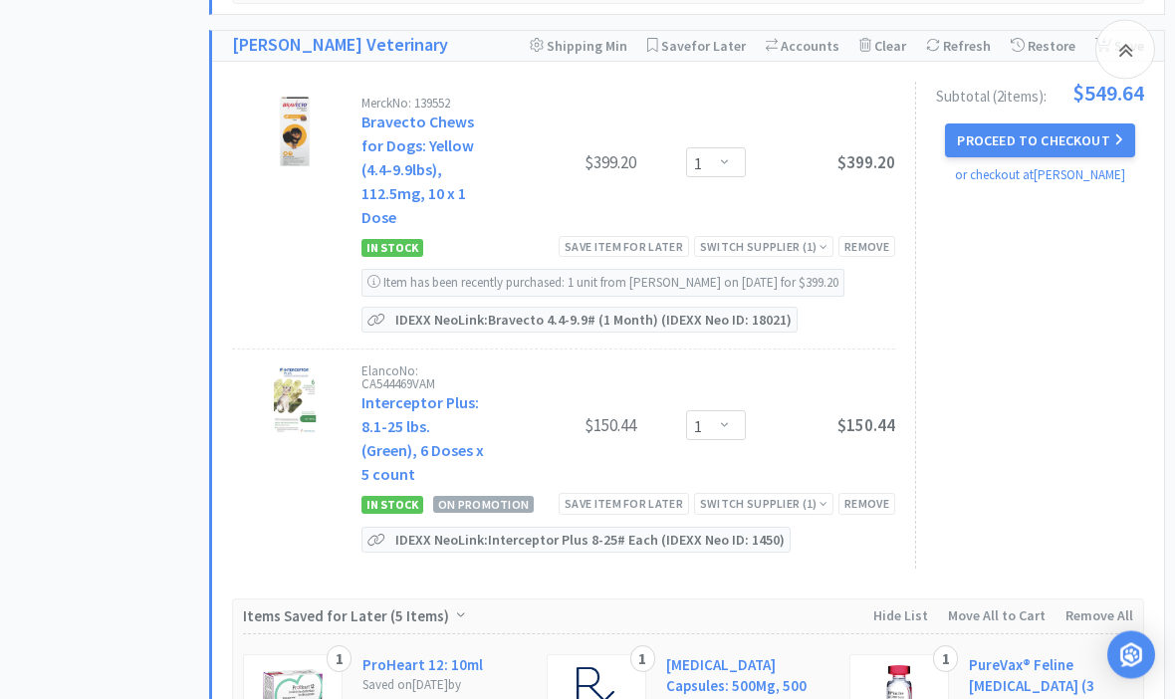
scroll to position [1171, 0]
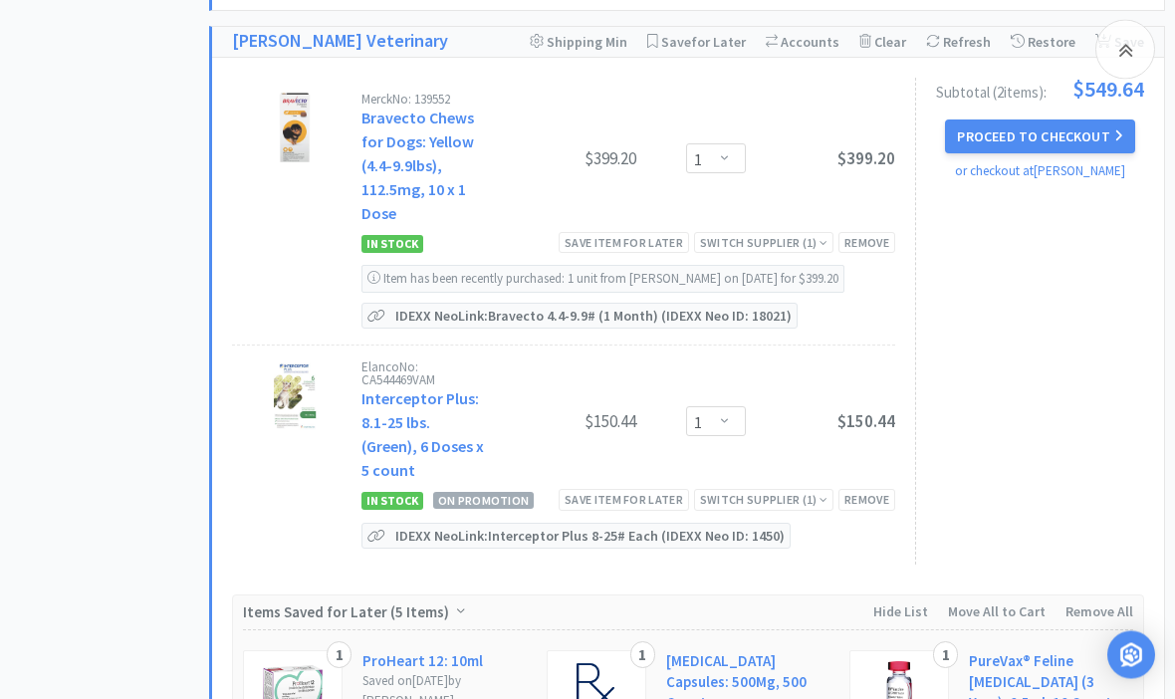
click at [877, 236] on div "Remove" at bounding box center [866, 243] width 57 height 21
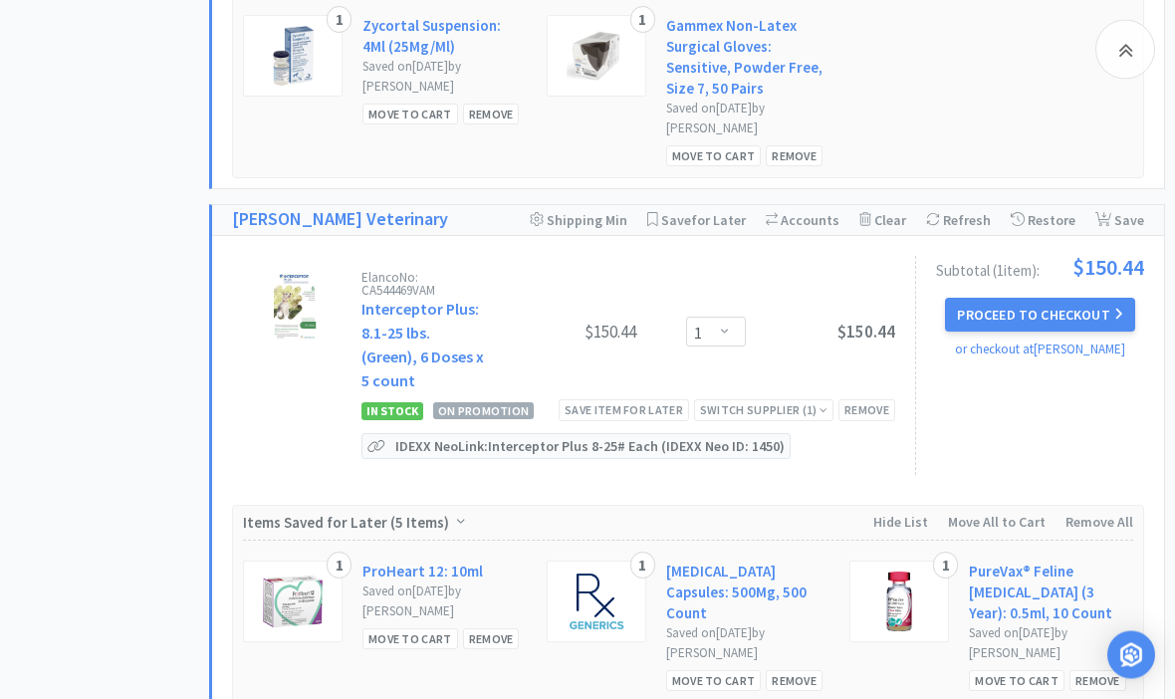
scroll to position [993, 0]
click at [740, 328] on select "Enter Quantity 1 2 3 4 5 6 7 8 9 10 11 12 13 14 15 16 17 18 19 20 Enter Quantity" at bounding box center [716, 332] width 60 height 30
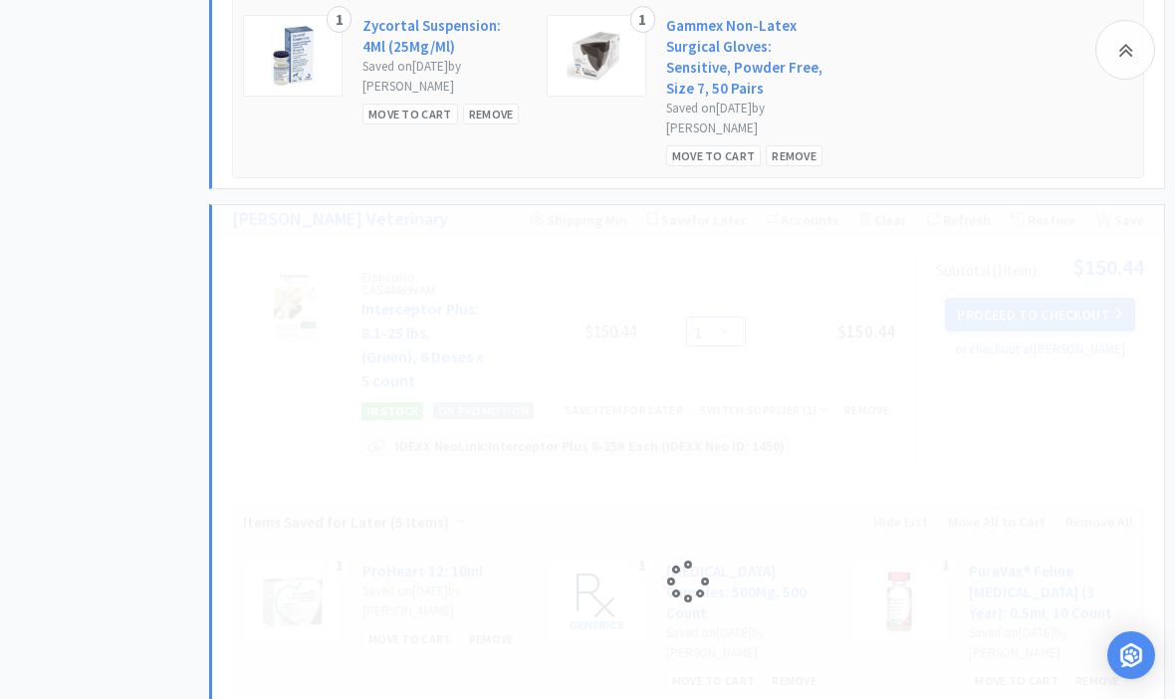
select select "2"
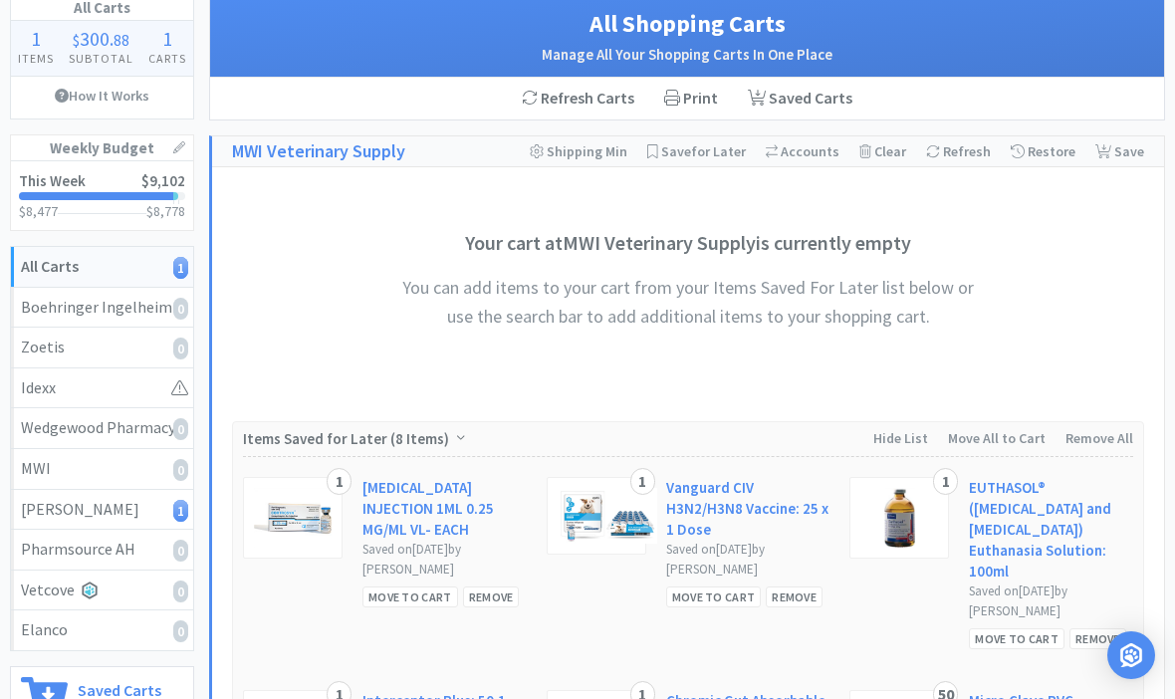
scroll to position [0, 0]
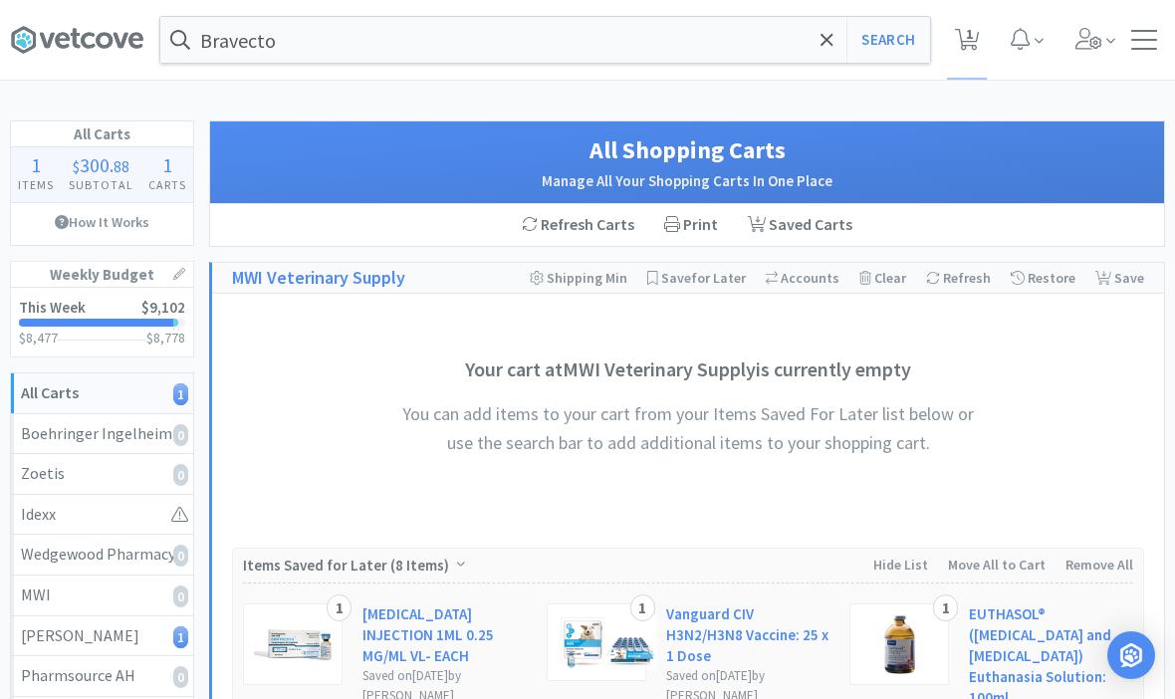
click at [828, 43] on icon at bounding box center [826, 39] width 12 height 12
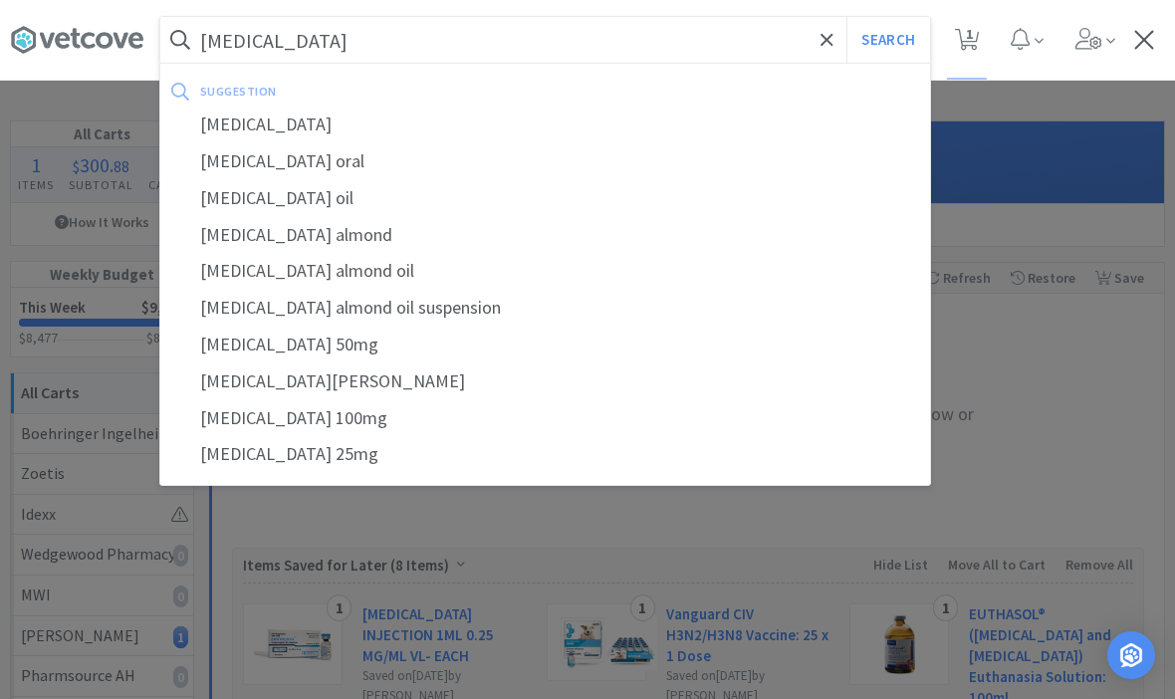
click at [245, 173] on div "[MEDICAL_DATA] oral" at bounding box center [544, 161] width 769 height 37
type input "[MEDICAL_DATA] oral"
select select "2"
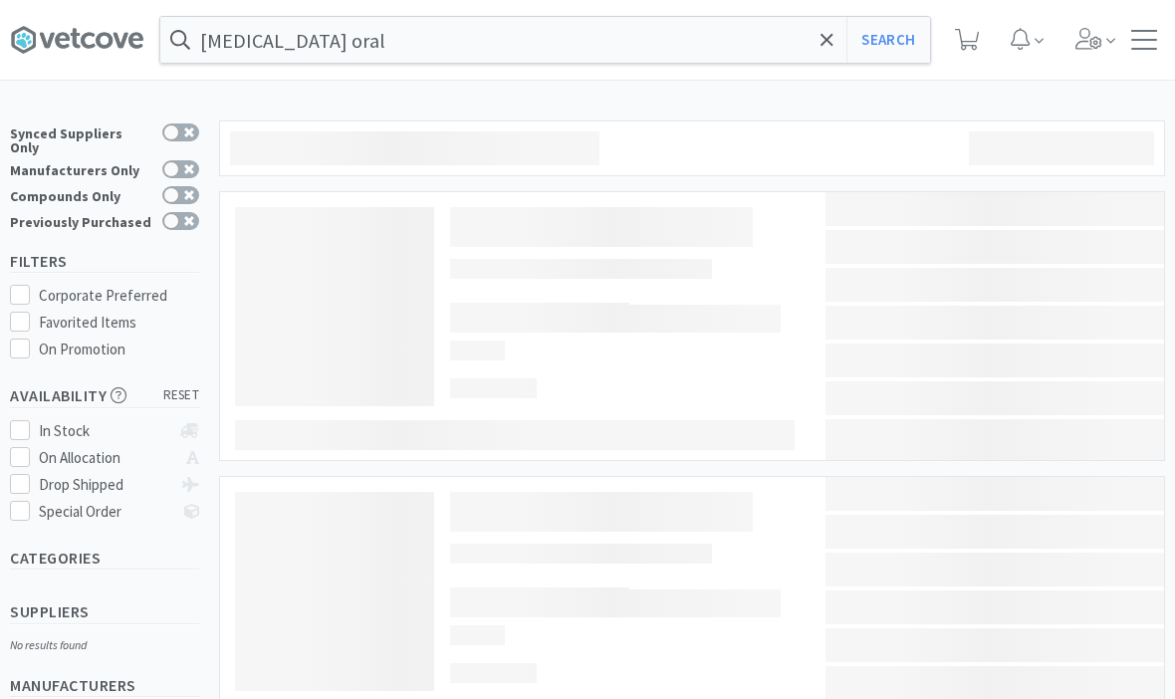
select select "2"
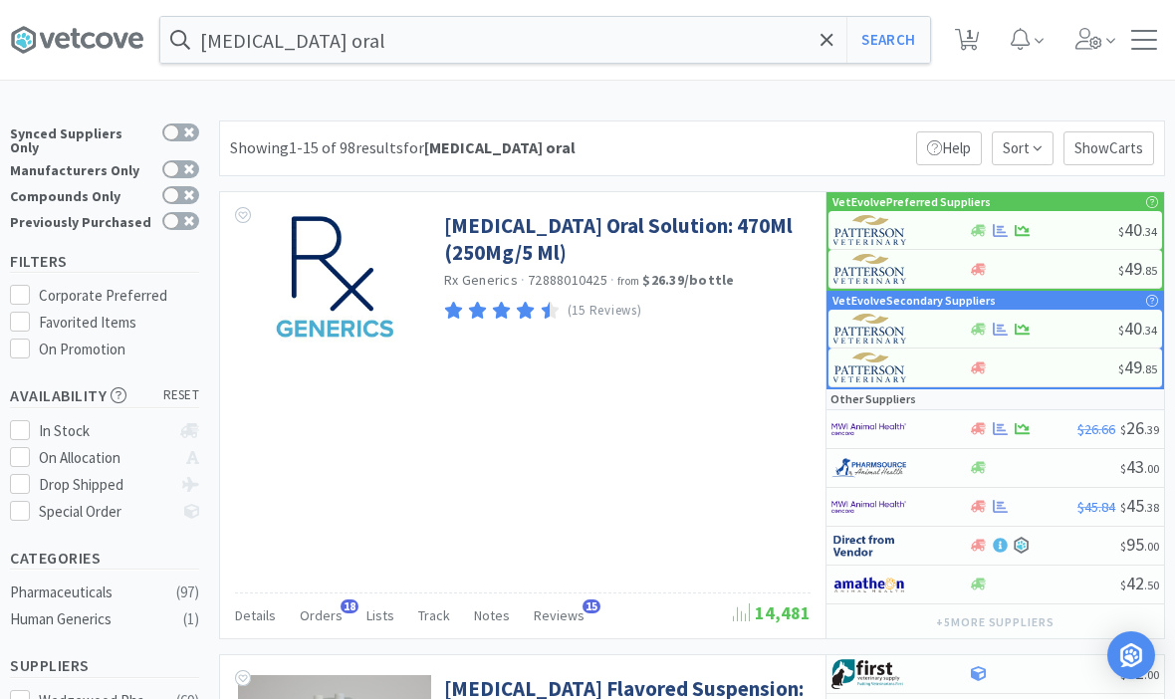
click at [907, 233] on img at bounding box center [870, 230] width 75 height 30
select select "1"
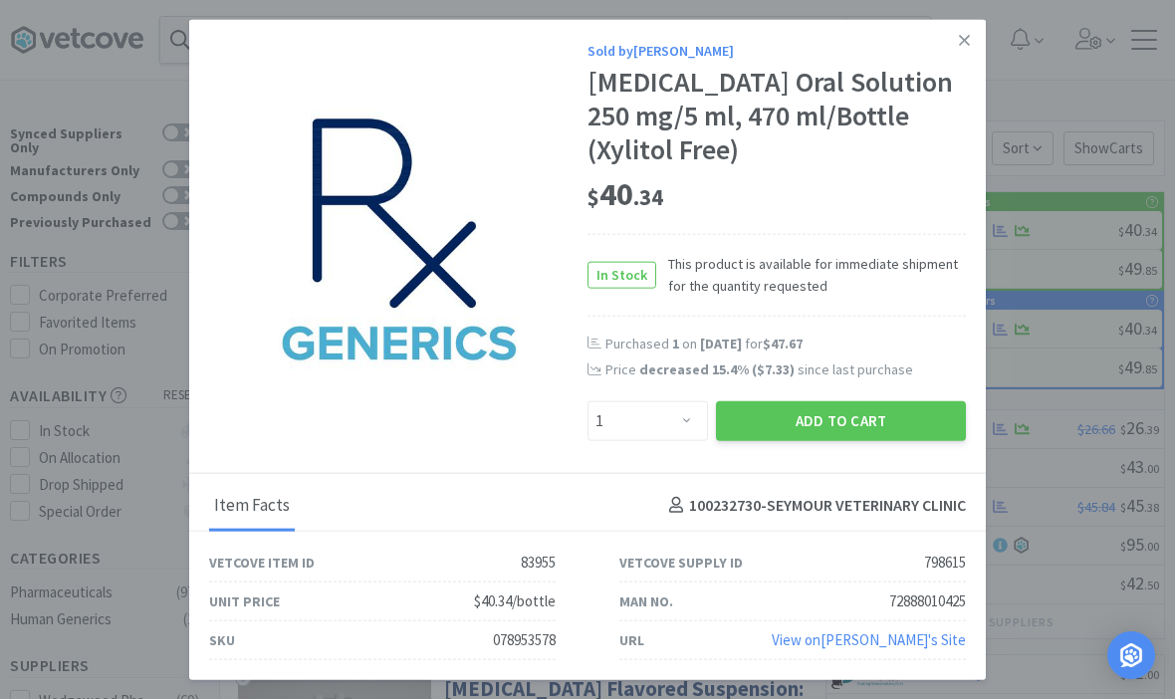
click at [867, 417] on button "Add to Cart" at bounding box center [841, 420] width 250 height 40
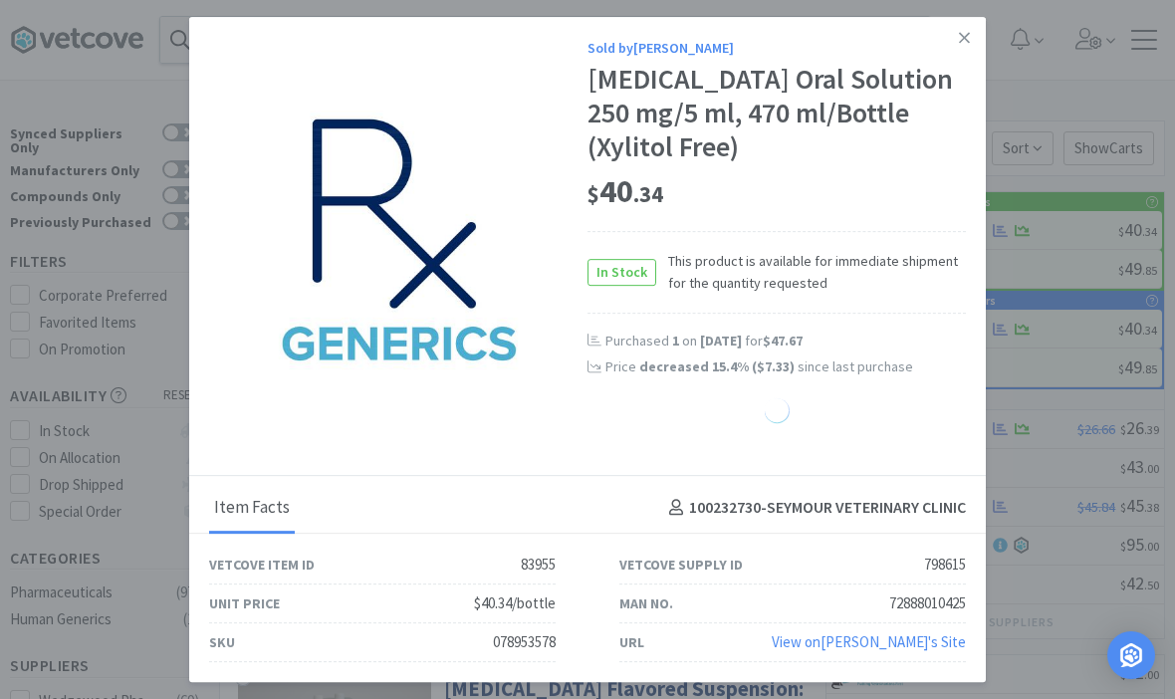
select select "1"
select select "2"
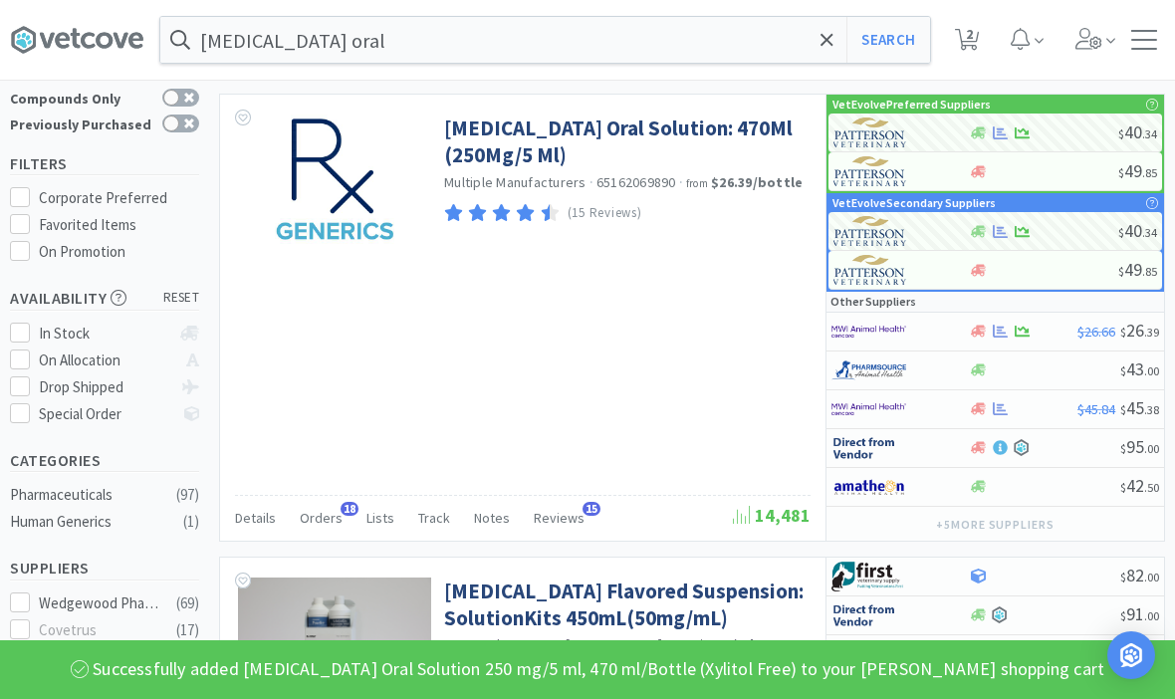
scroll to position [173, 0]
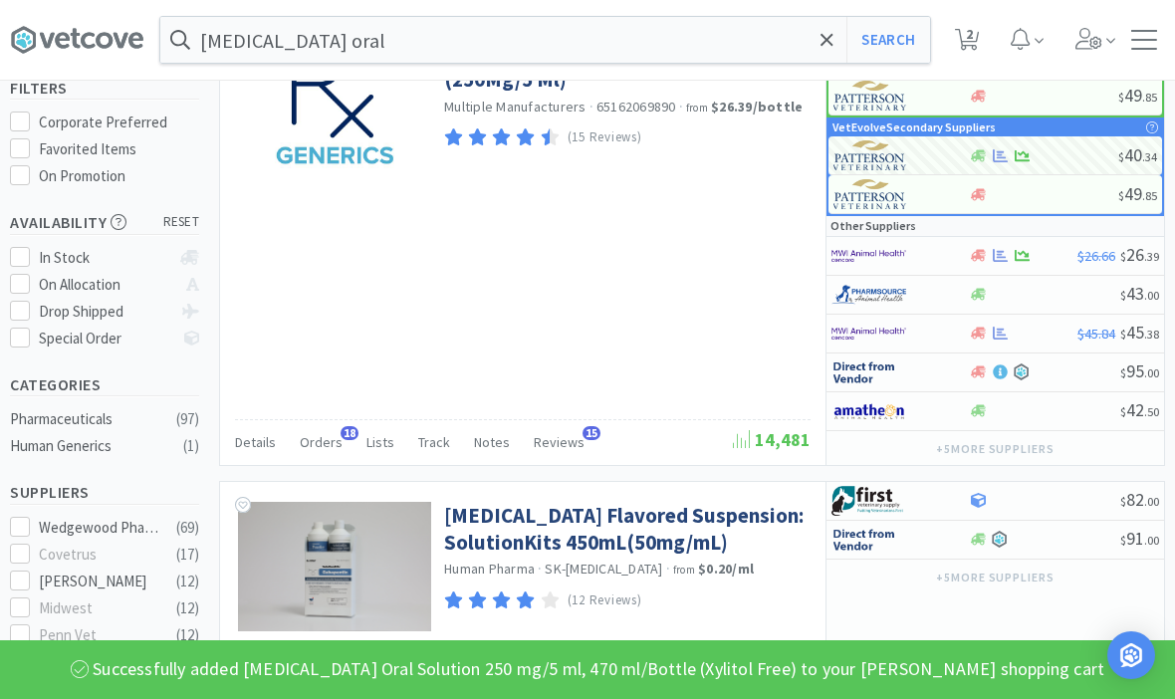
click at [326, 434] on span "Orders" at bounding box center [321, 442] width 43 height 18
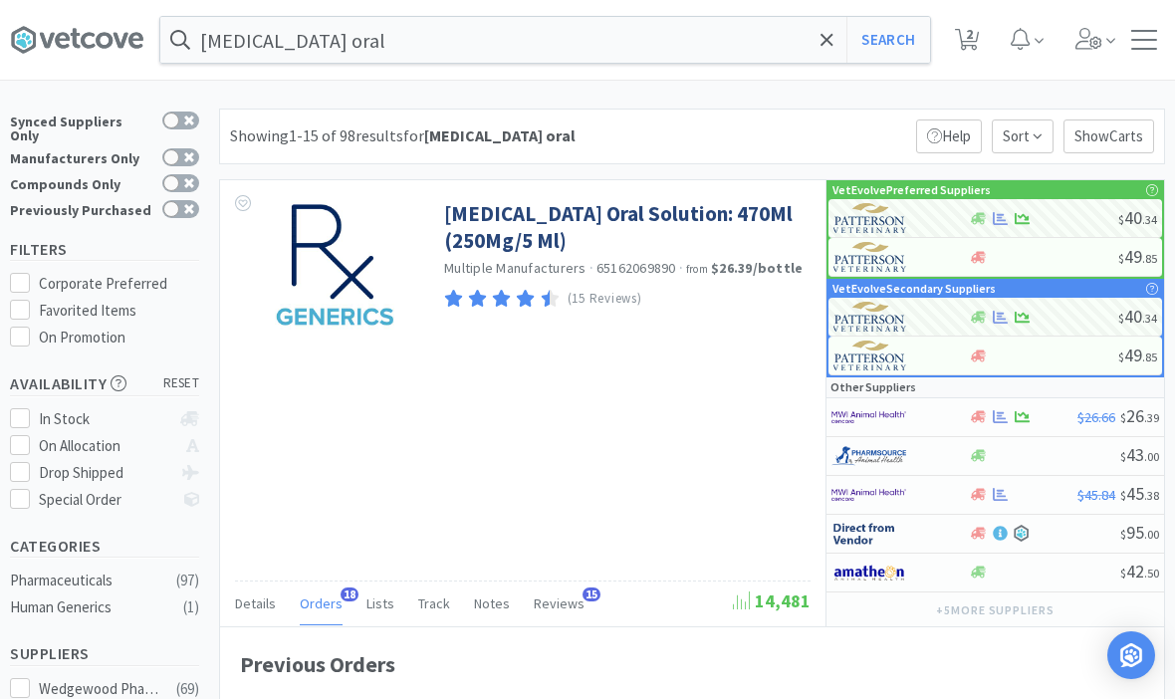
scroll to position [0, 0]
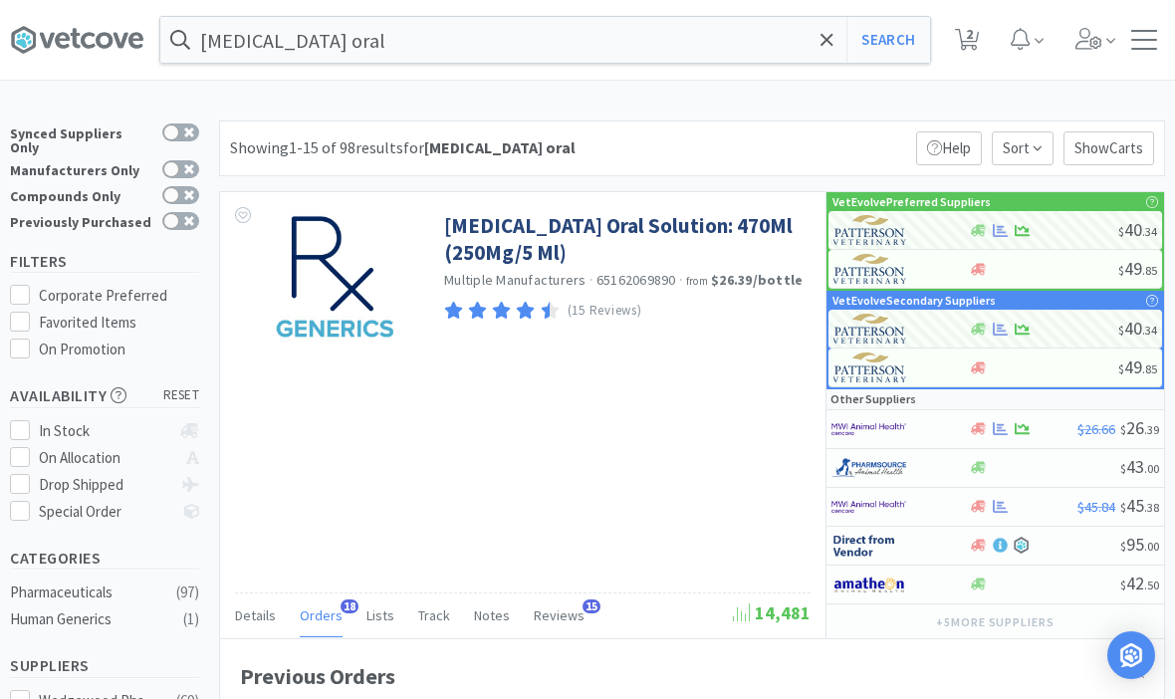
click at [970, 40] on span "2" at bounding box center [969, 34] width 7 height 80
select select "1"
select select "2"
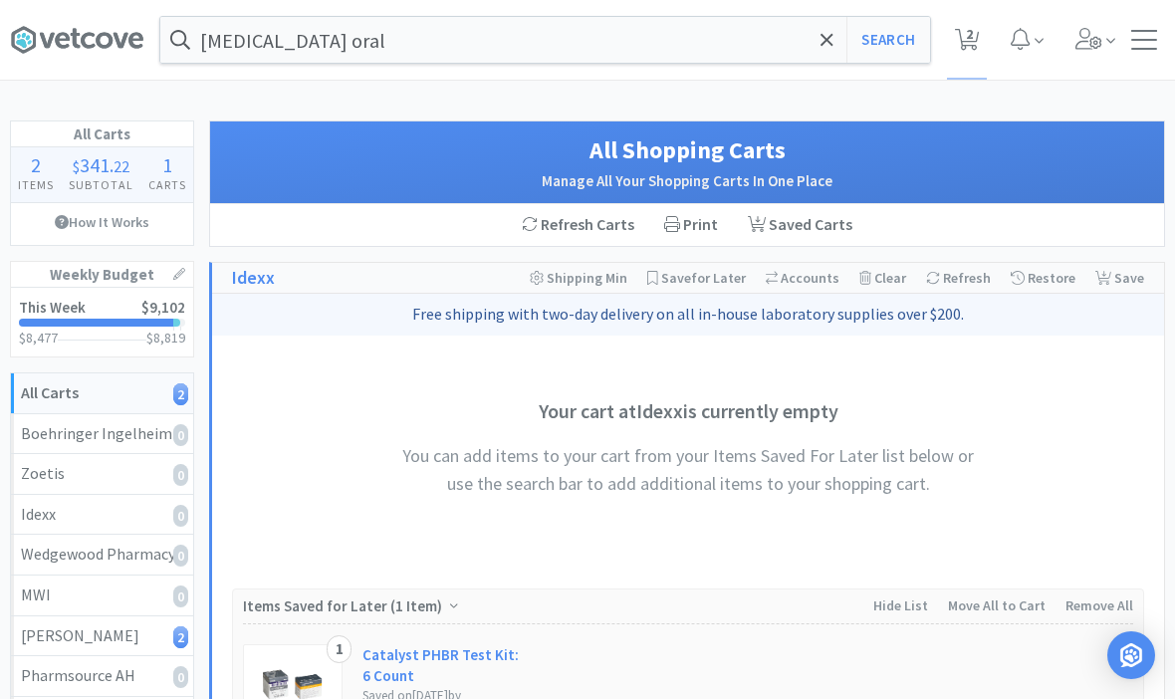
click at [973, 43] on span "2" at bounding box center [969, 34] width 7 height 80
click at [961, 46] on icon at bounding box center [967, 40] width 25 height 22
click at [973, 44] on span "2" at bounding box center [969, 34] width 7 height 80
click at [91, 169] on span "341" at bounding box center [95, 164] width 30 height 25
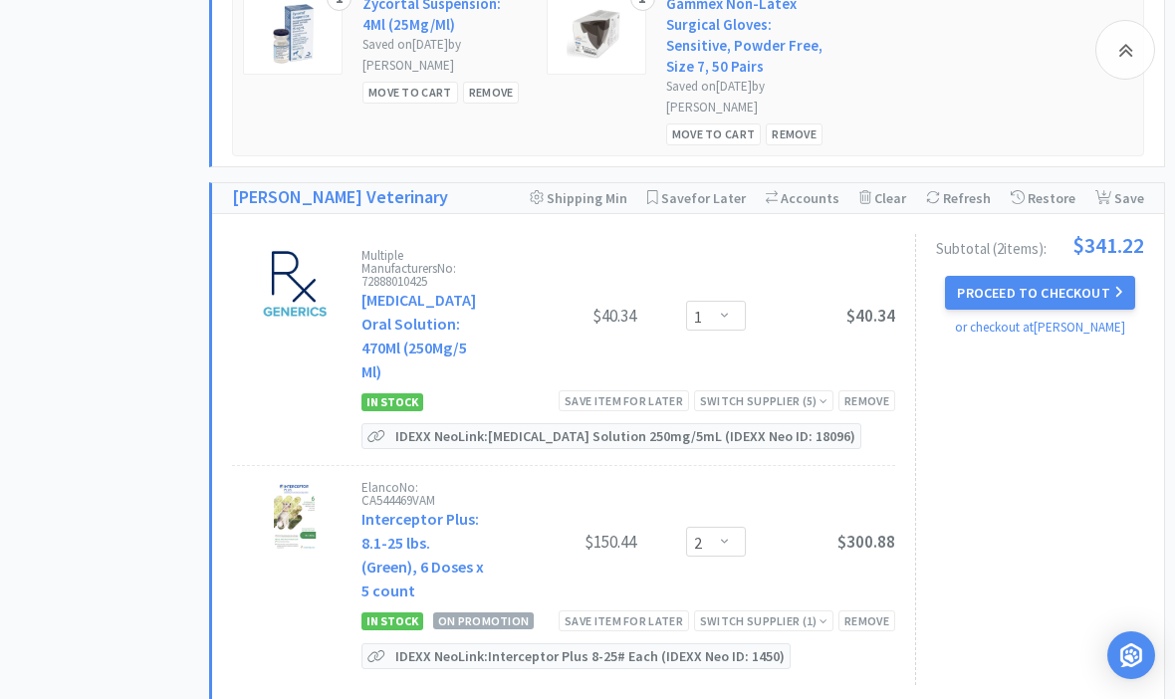
scroll to position [1543, 0]
click at [1078, 283] on button "Proceed to Checkout" at bounding box center [1039, 295] width 189 height 34
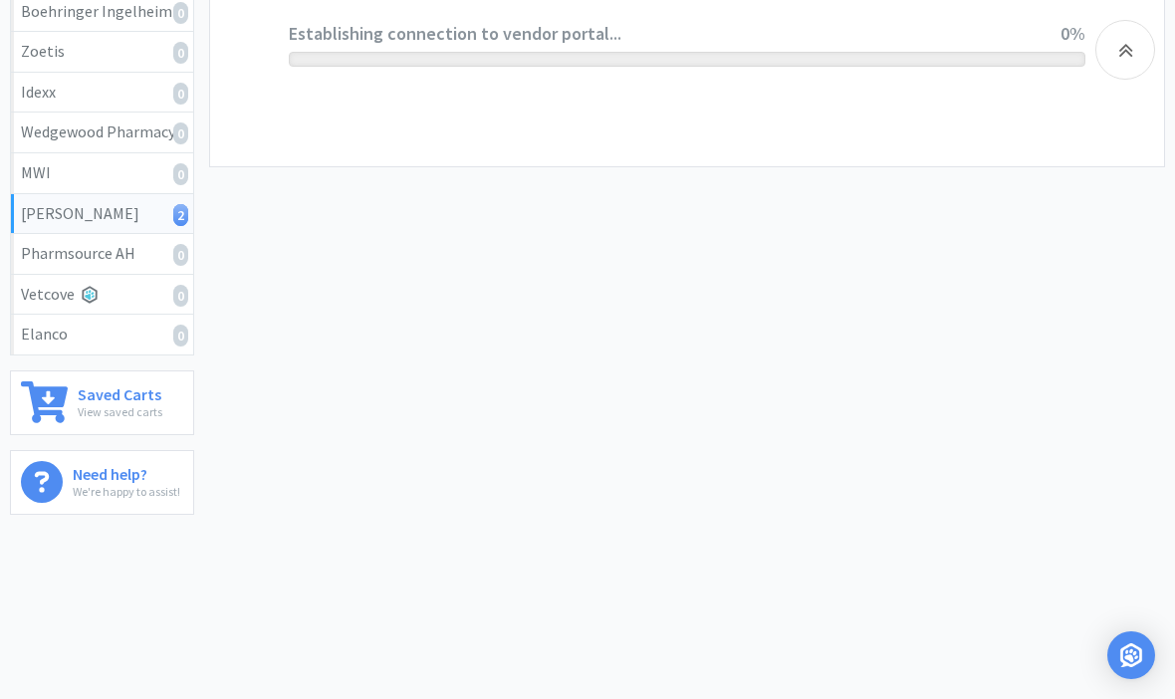
scroll to position [347, 0]
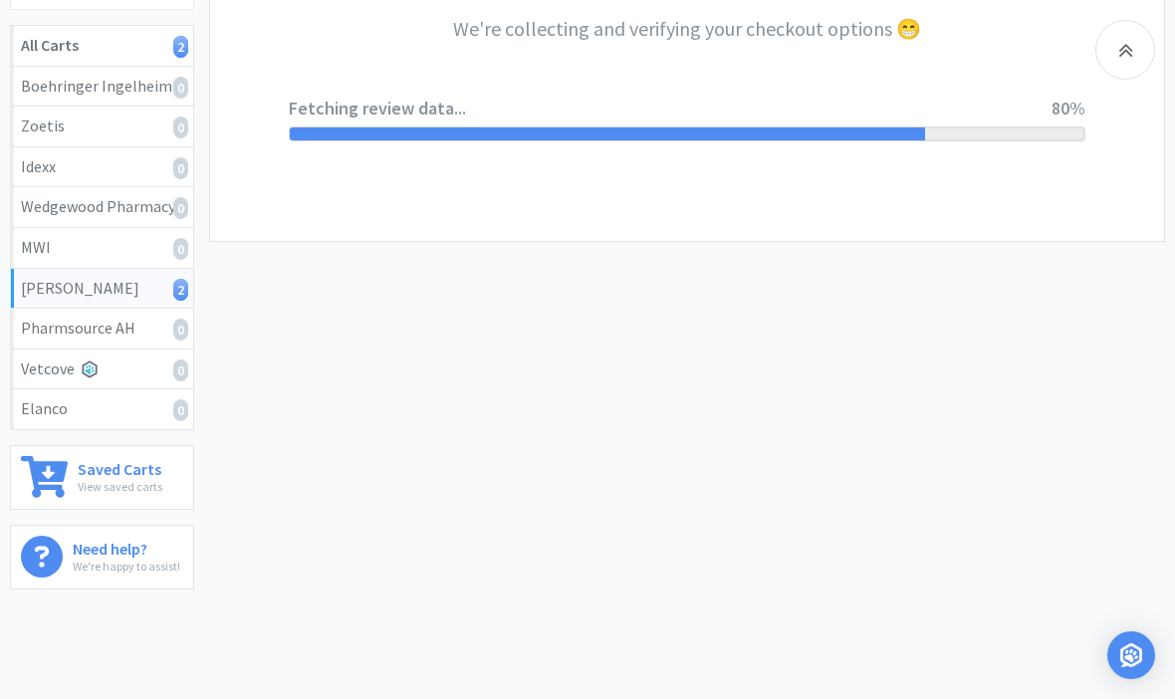
select select "1"
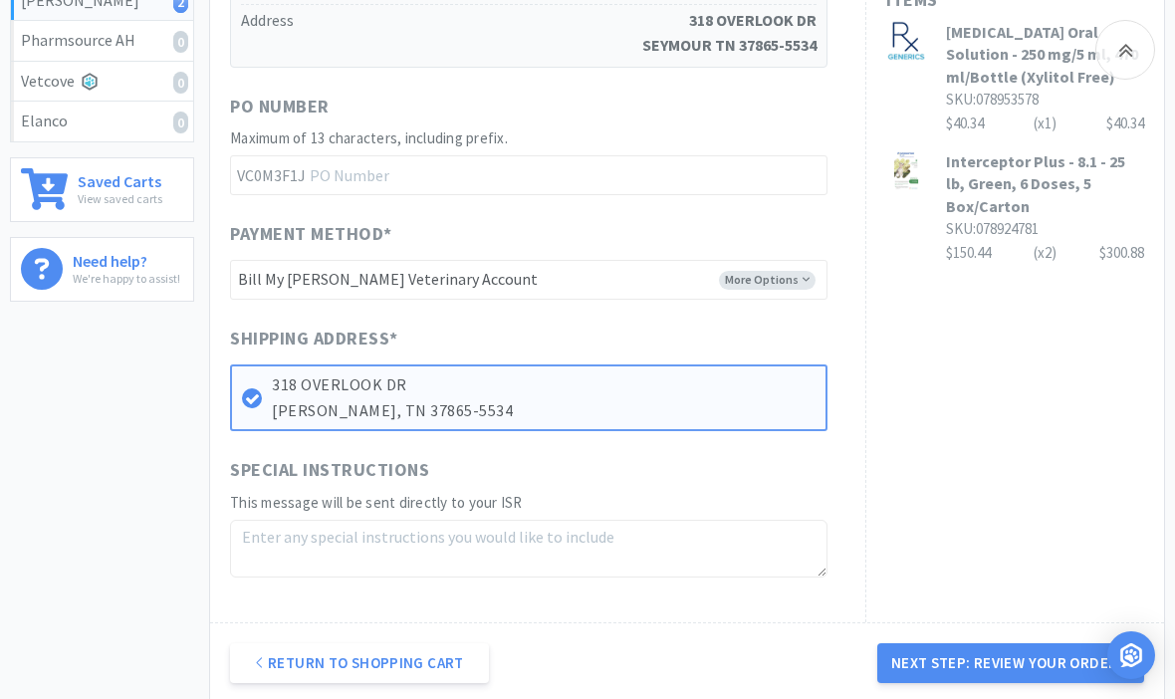
scroll to position [738, 0]
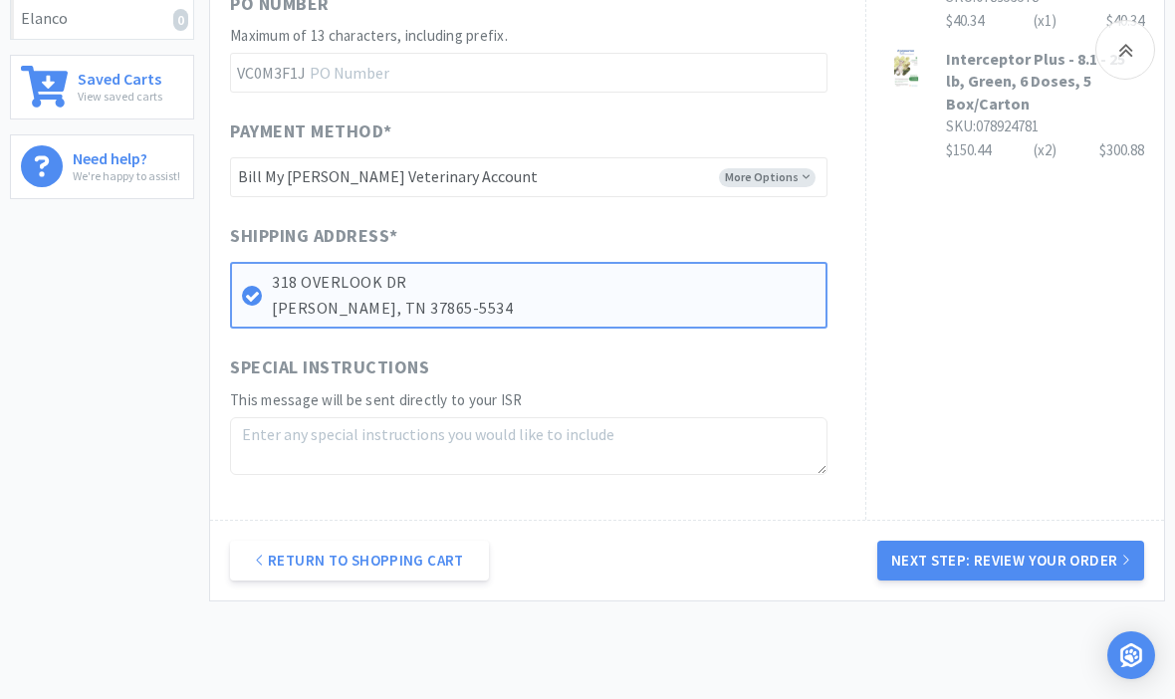
click at [997, 541] on button "Next Step: Review Your Order" at bounding box center [1010, 561] width 267 height 40
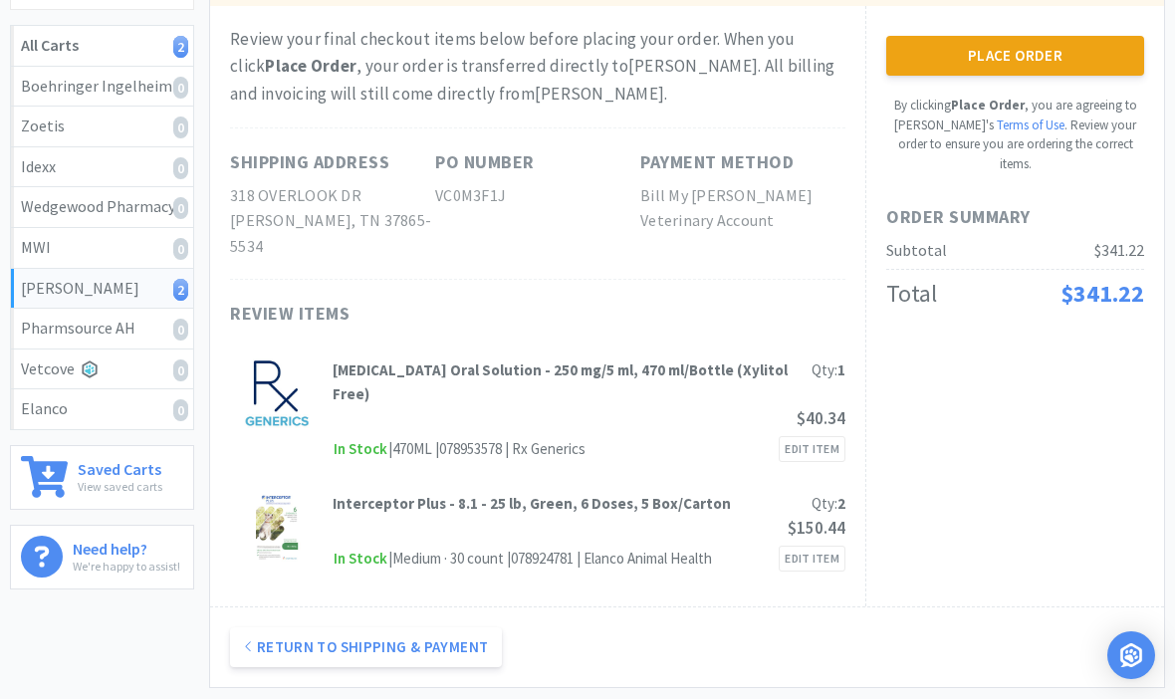
scroll to position [0, 0]
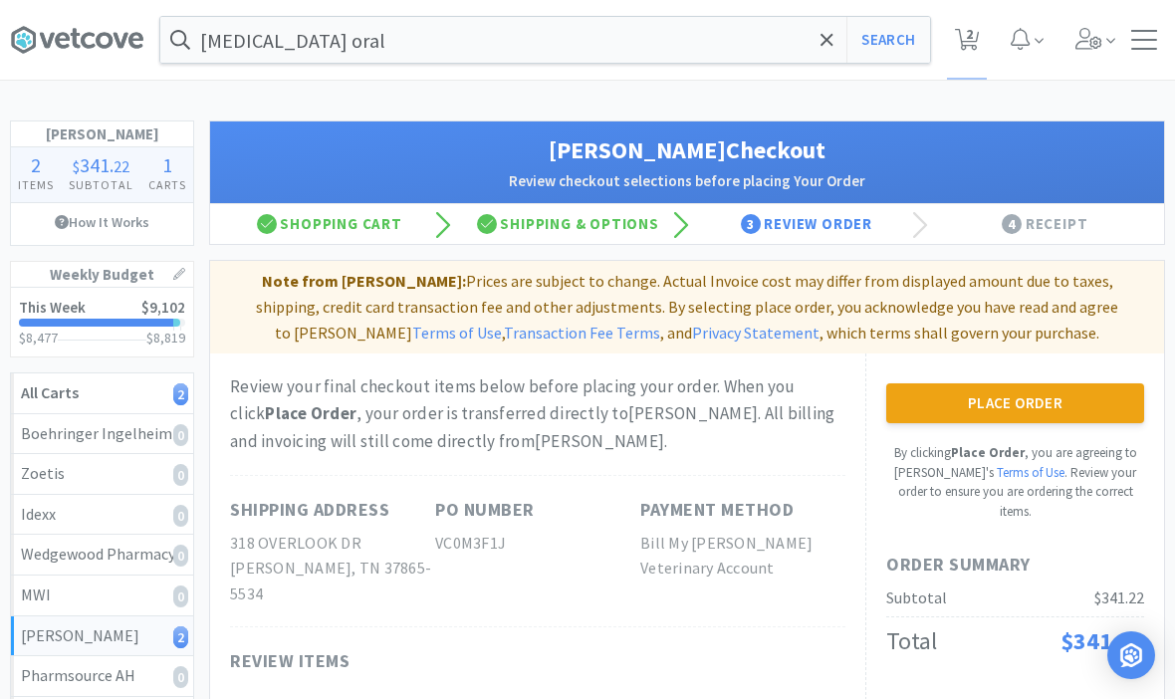
click at [1099, 415] on button "Place Order" at bounding box center [1015, 403] width 258 height 40
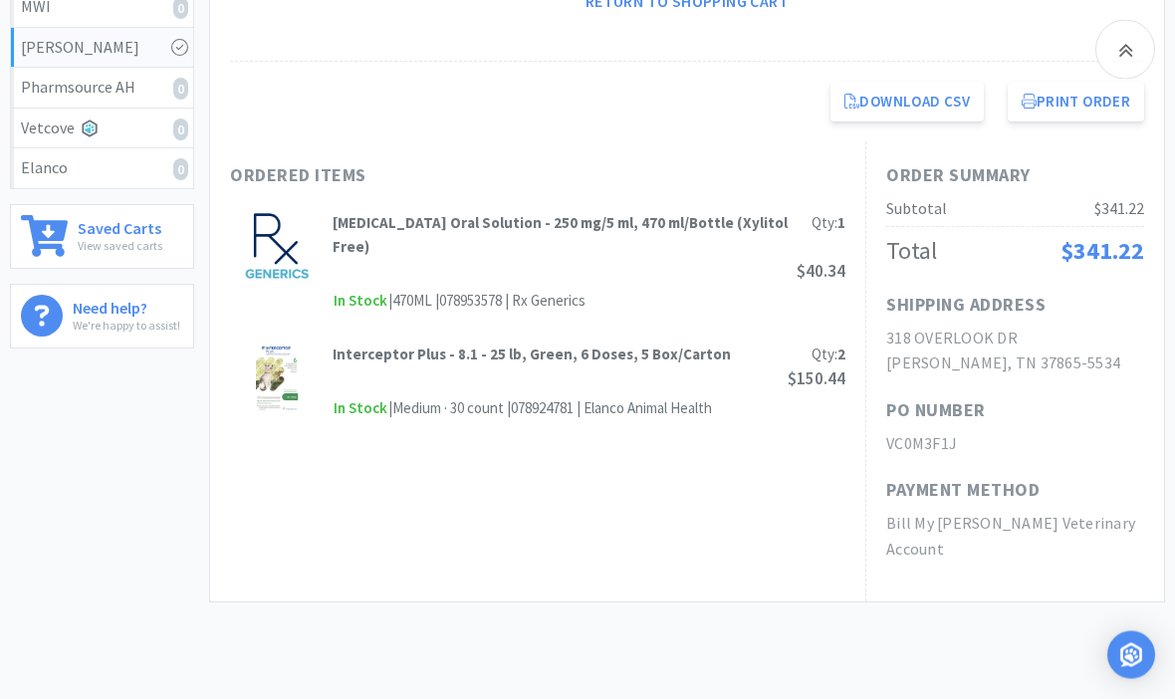
scroll to position [587, 0]
